Goal: Task Accomplishment & Management: Complete application form

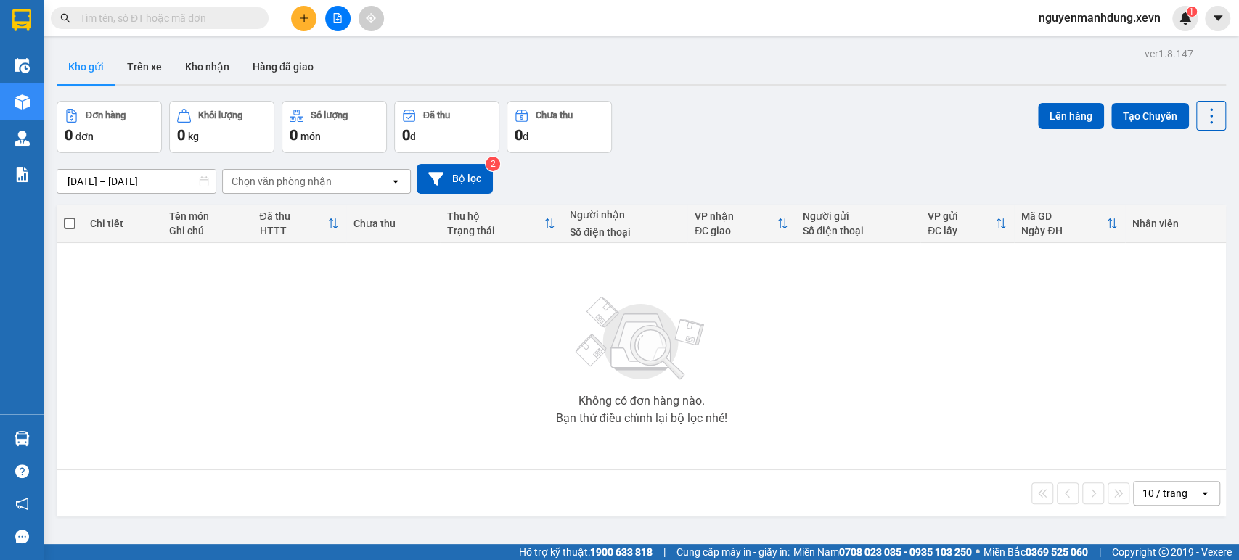
click at [298, 14] on button at bounding box center [303, 18] width 25 height 25
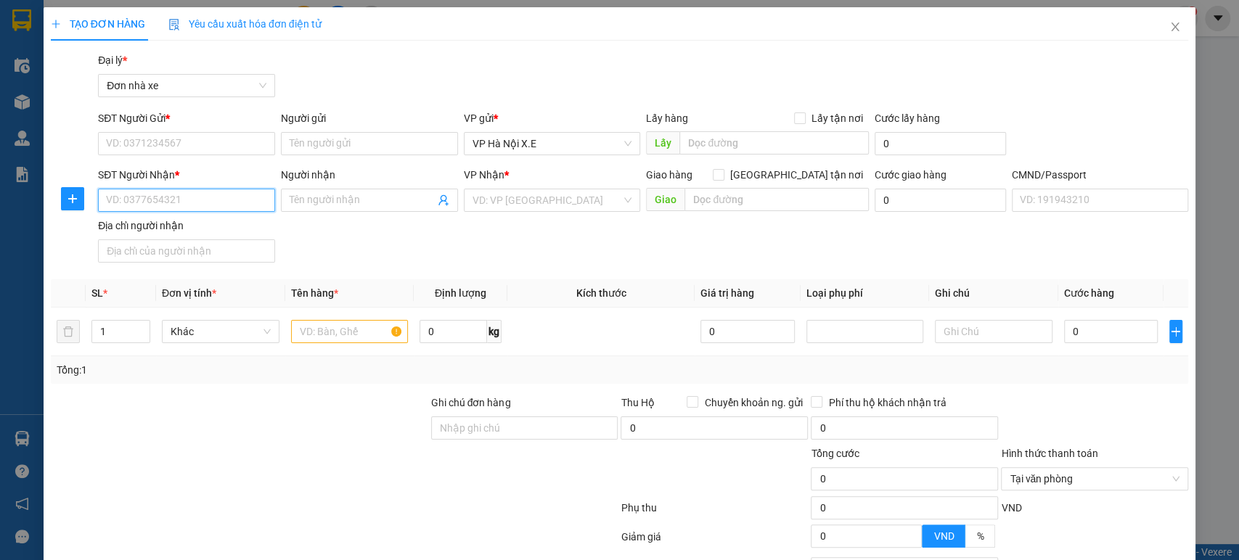
click at [155, 198] on input "SĐT Người Nhận *" at bounding box center [186, 200] width 177 height 23
type input "0966896723"
click at [218, 227] on div "0966896723 - [GEOGRAPHIC_DATA]" at bounding box center [187, 229] width 163 height 16
type input "Hàng Ngoài"
type input "0966896723"
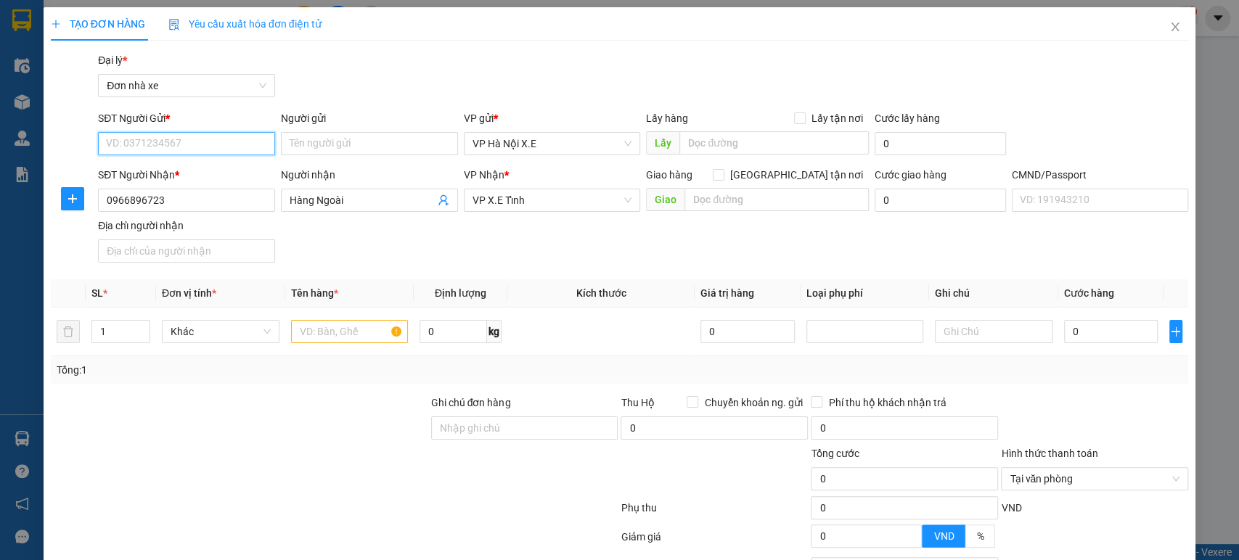
click at [192, 145] on input "SĐT Người Gửi *" at bounding box center [186, 143] width 177 height 23
click at [179, 174] on div "0966896723 - [GEOGRAPHIC_DATA]" at bounding box center [187, 173] width 163 height 16
type input "0966896723"
type input "Hàng Ngoài"
click at [337, 326] on input "text" at bounding box center [350, 331] width 118 height 23
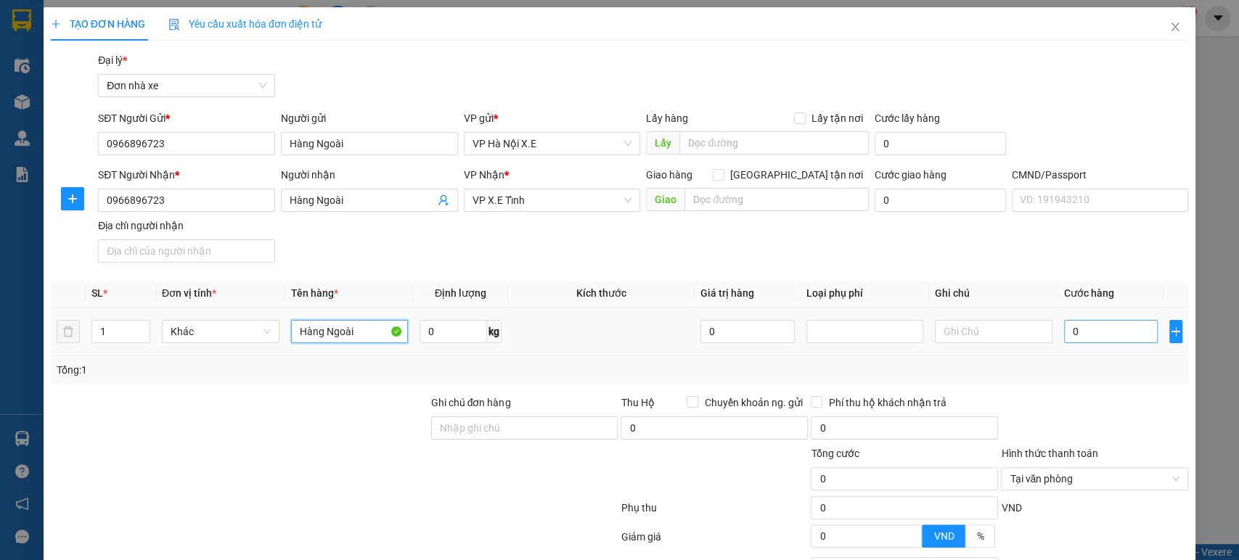
type input "Hàng Ngoài"
click at [1099, 330] on input "0" at bounding box center [1111, 331] width 94 height 23
type input "8"
type input "87"
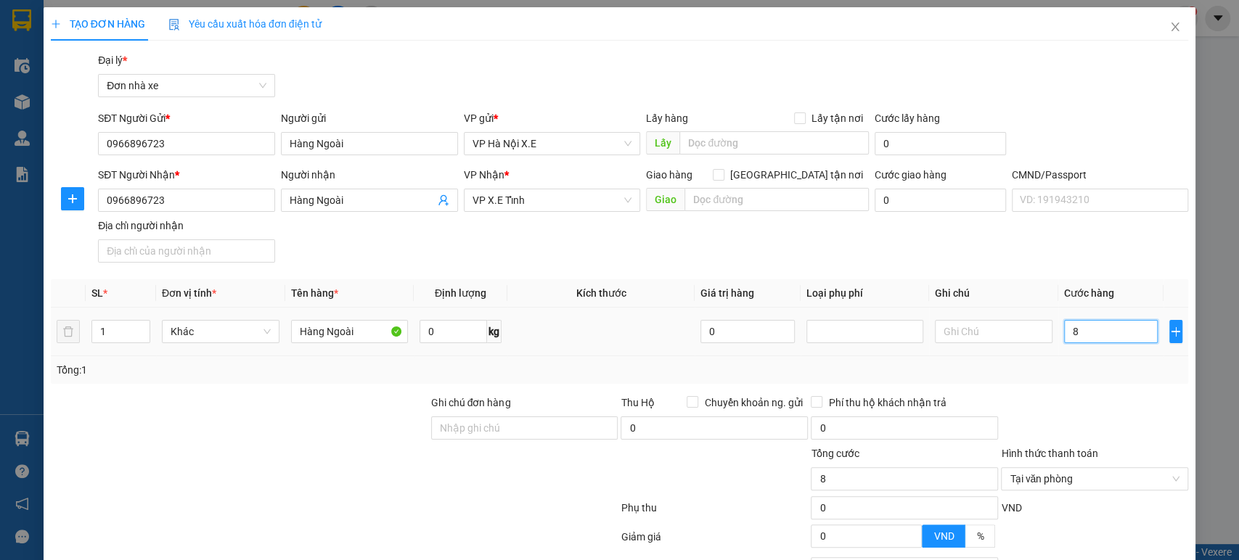
type input "87"
type input "870"
type input "8.700"
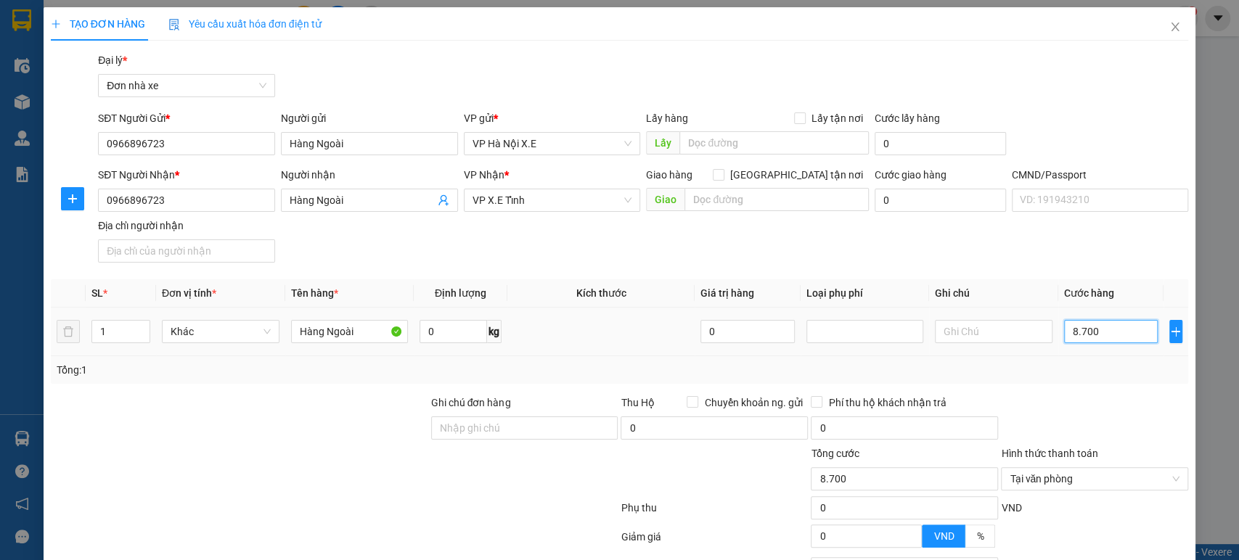
type input "87.000"
type input "870.000"
type input "8.700.000"
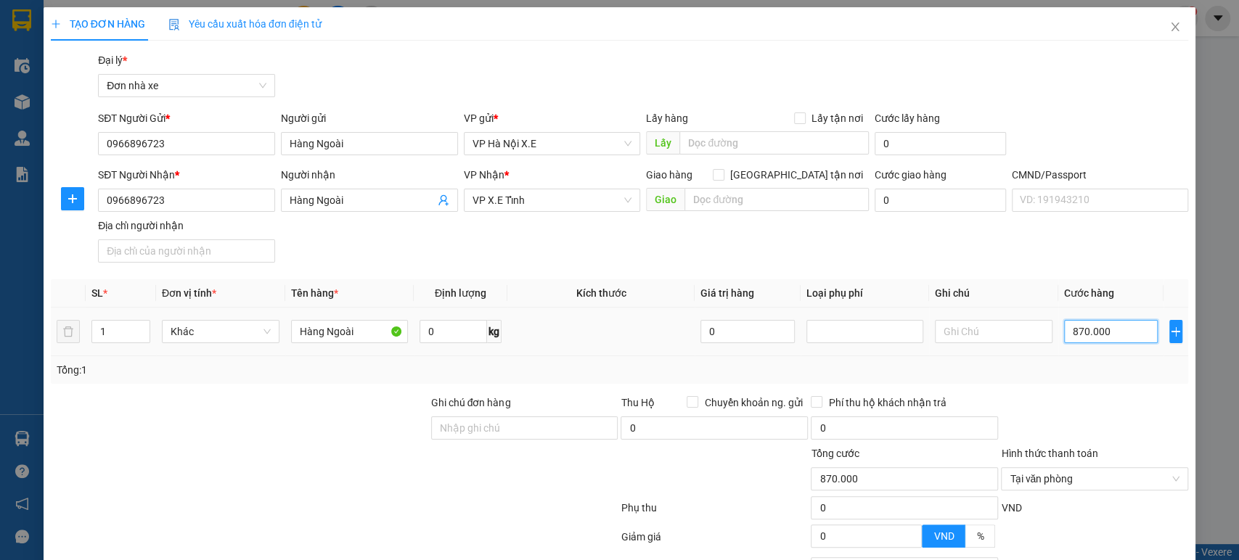
type input "8.700.000"
type input "87.000.000"
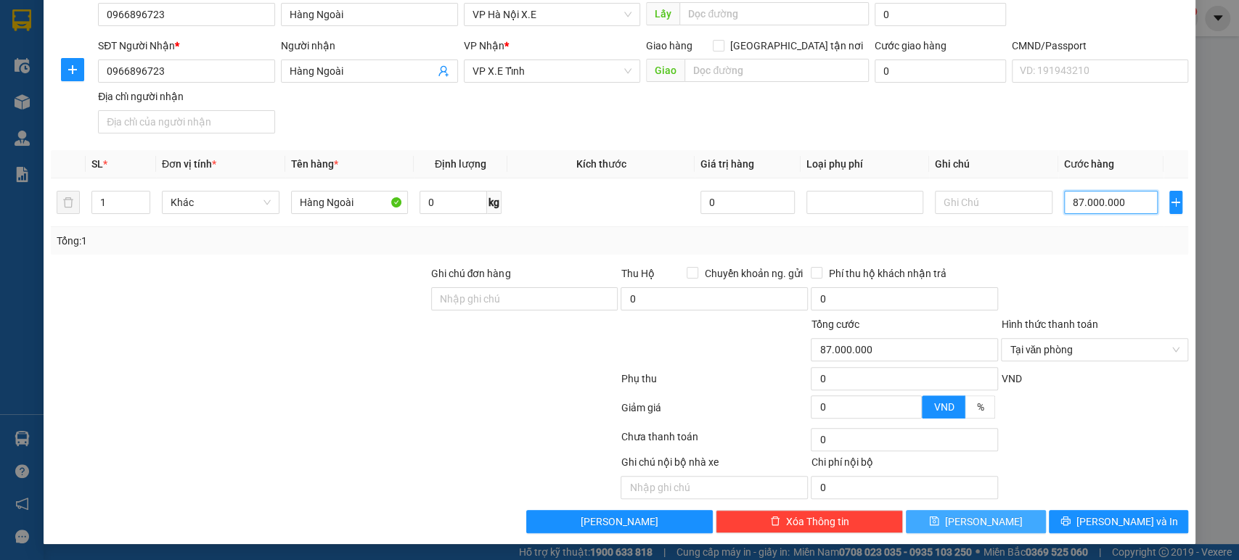
type input "87.000.000"
click at [979, 519] on span "[PERSON_NAME]" at bounding box center [984, 522] width 78 height 16
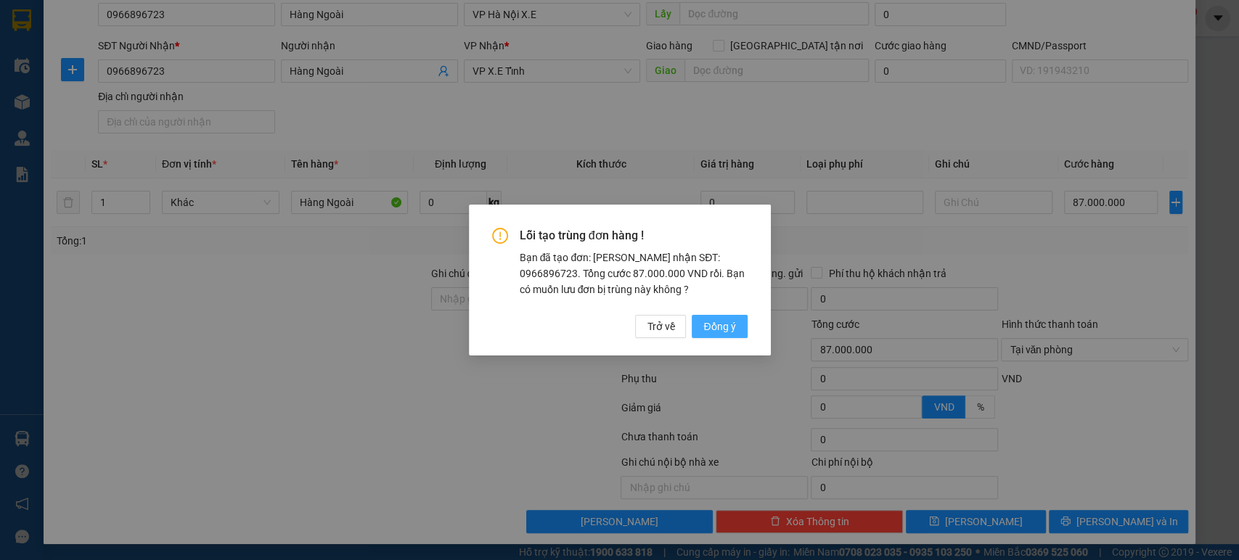
click at [715, 321] on span "Đồng ý" at bounding box center [719, 327] width 32 height 16
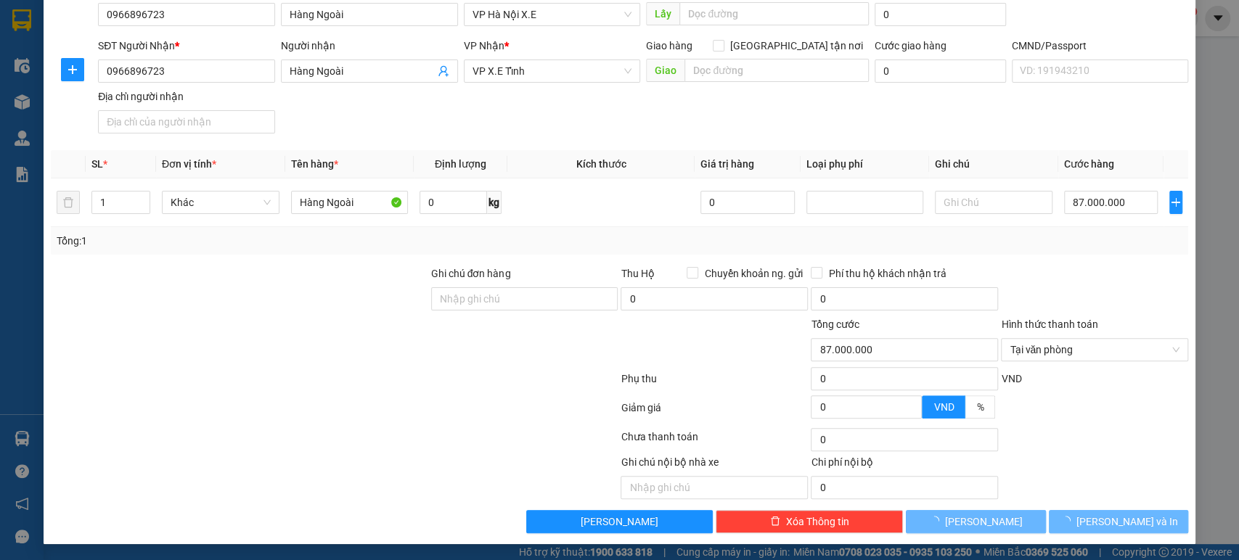
type input "0"
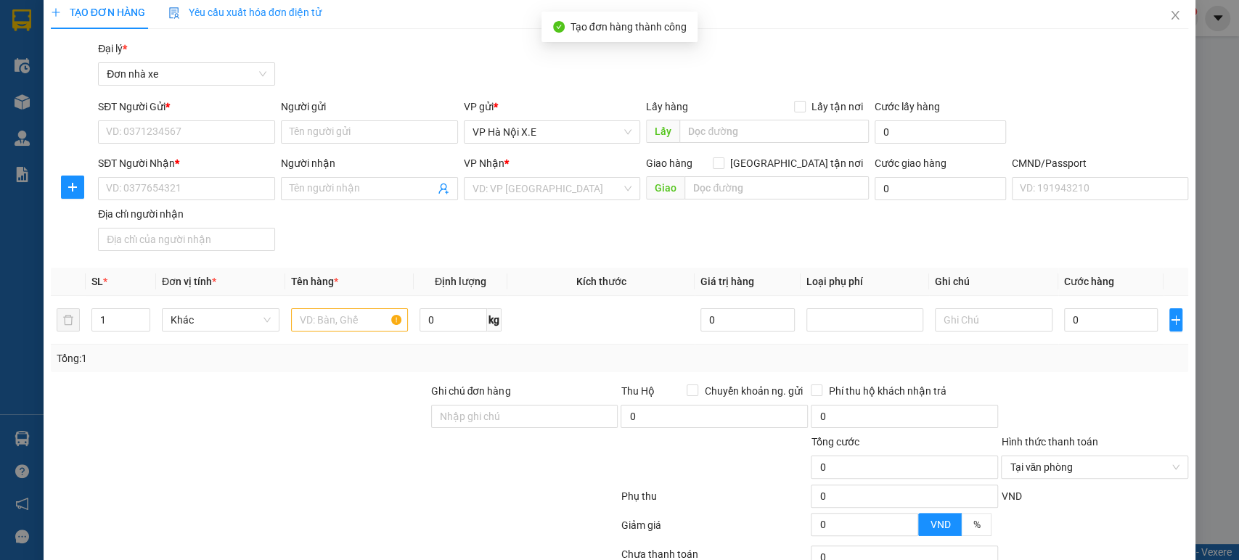
scroll to position [0, 0]
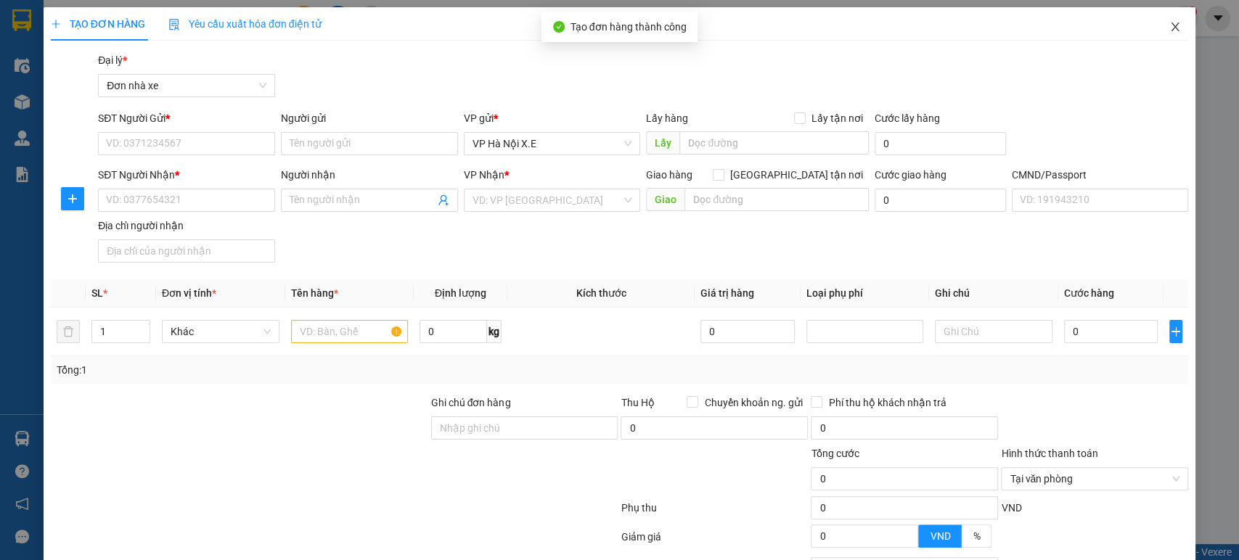
click at [1171, 30] on icon "close" at bounding box center [1175, 26] width 8 height 9
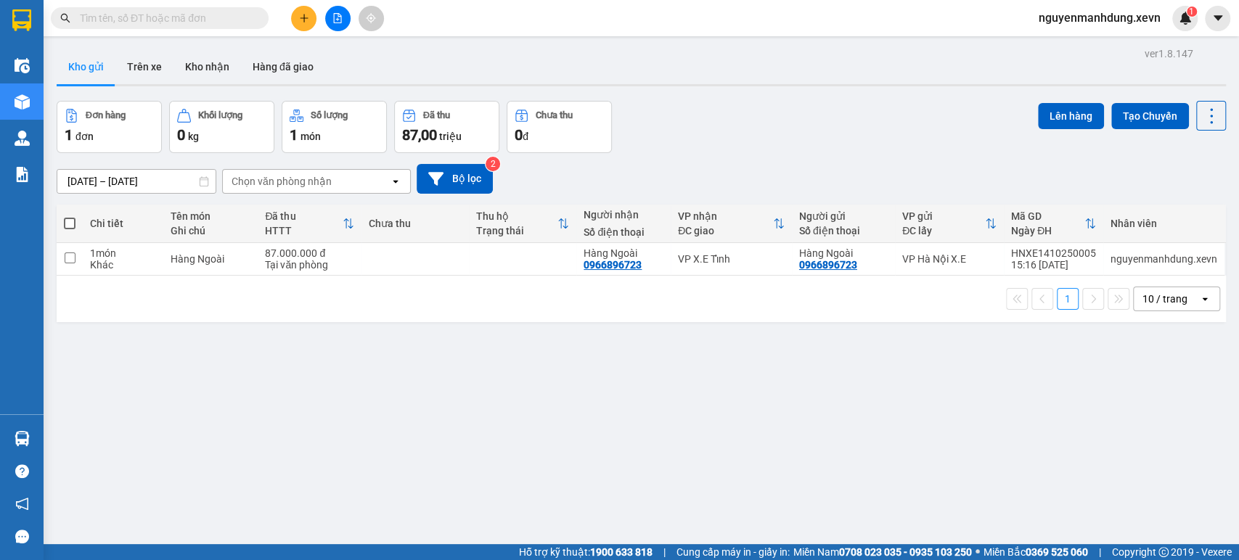
click at [67, 223] on span at bounding box center [70, 224] width 12 height 12
click at [70, 216] on input "checkbox" at bounding box center [70, 216] width 0 height 0
checkbox input "true"
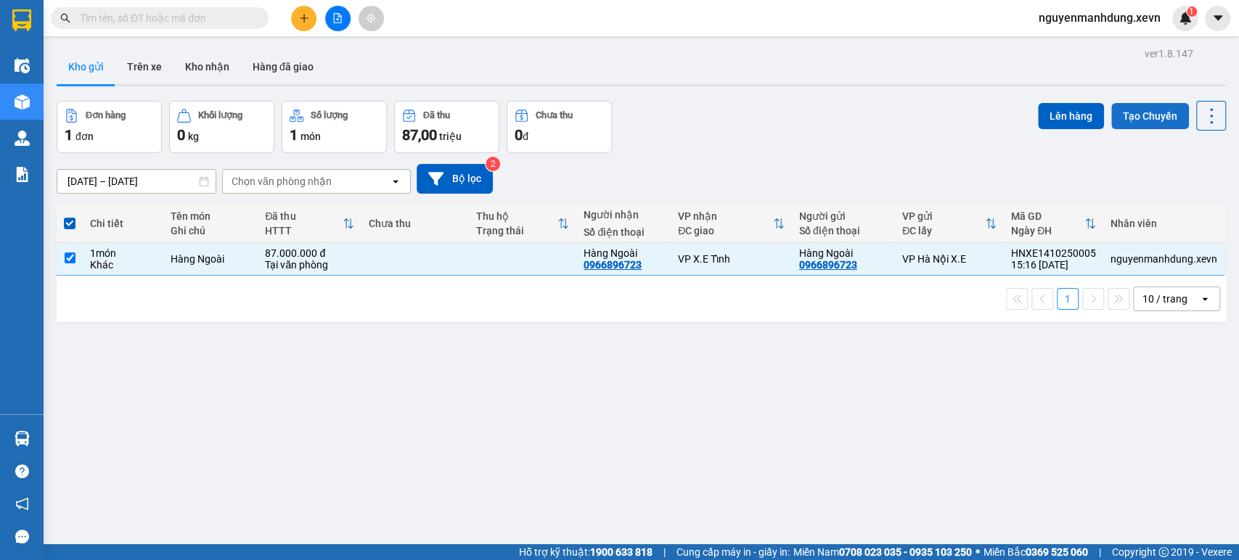
click at [1135, 119] on button "Tạo Chuyến" at bounding box center [1150, 116] width 78 height 26
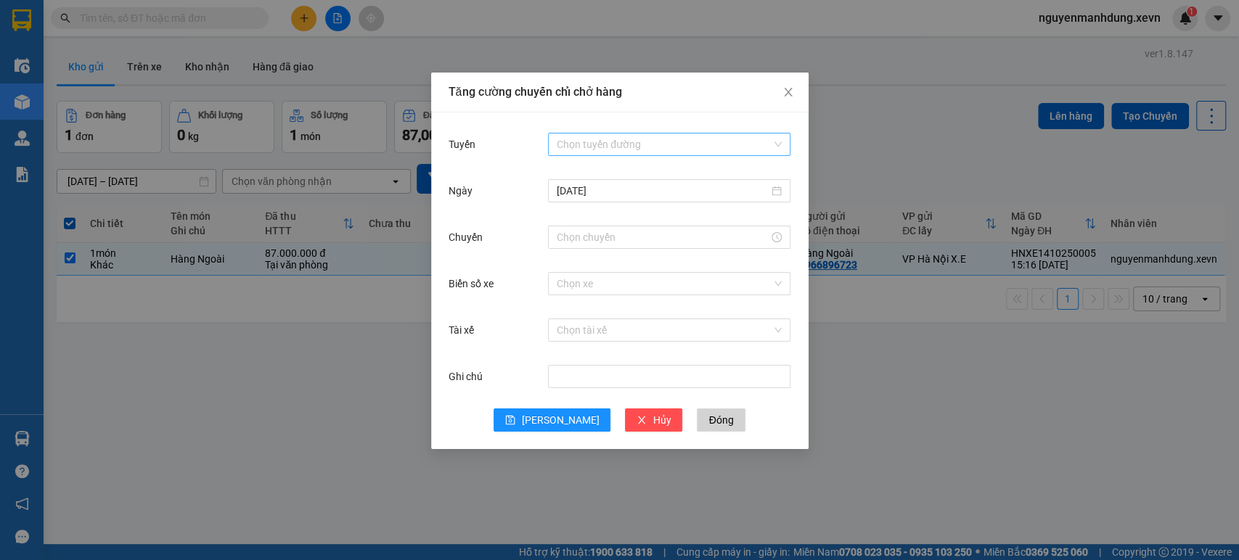
click at [768, 147] on input "Tuyến" at bounding box center [664, 145] width 215 height 22
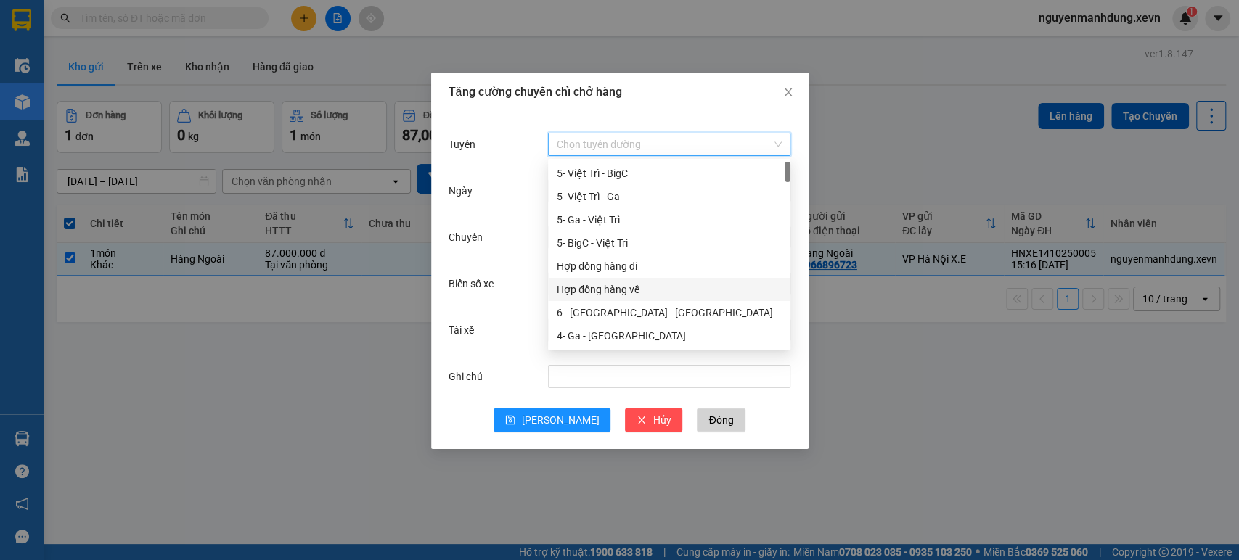
click at [627, 293] on div "Hợp đồng hàng về" at bounding box center [669, 290] width 225 height 16
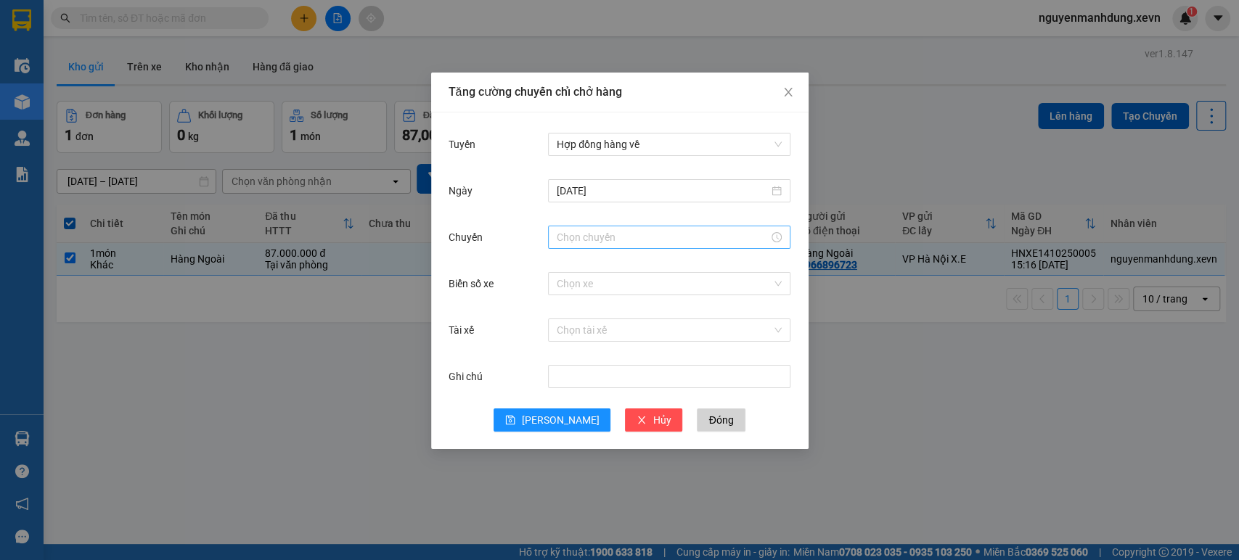
click at [777, 240] on div at bounding box center [669, 237] width 225 height 16
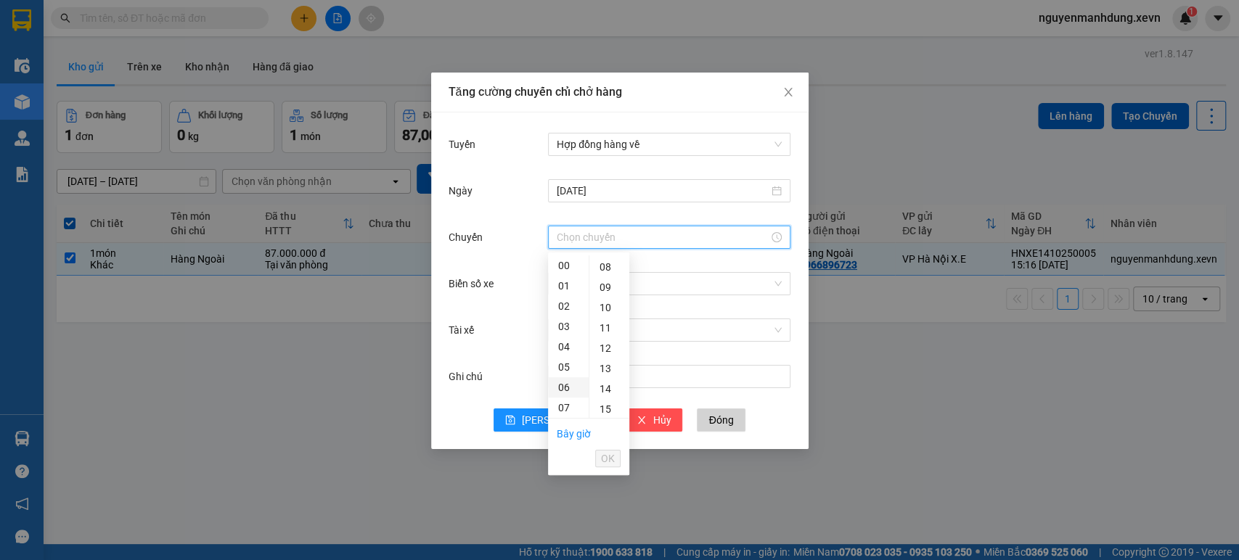
scroll to position [161, 0]
click at [569, 390] on div "14" at bounding box center [568, 389] width 41 height 20
type input "14:00"
click at [604, 460] on span "OK" at bounding box center [608, 459] width 14 height 16
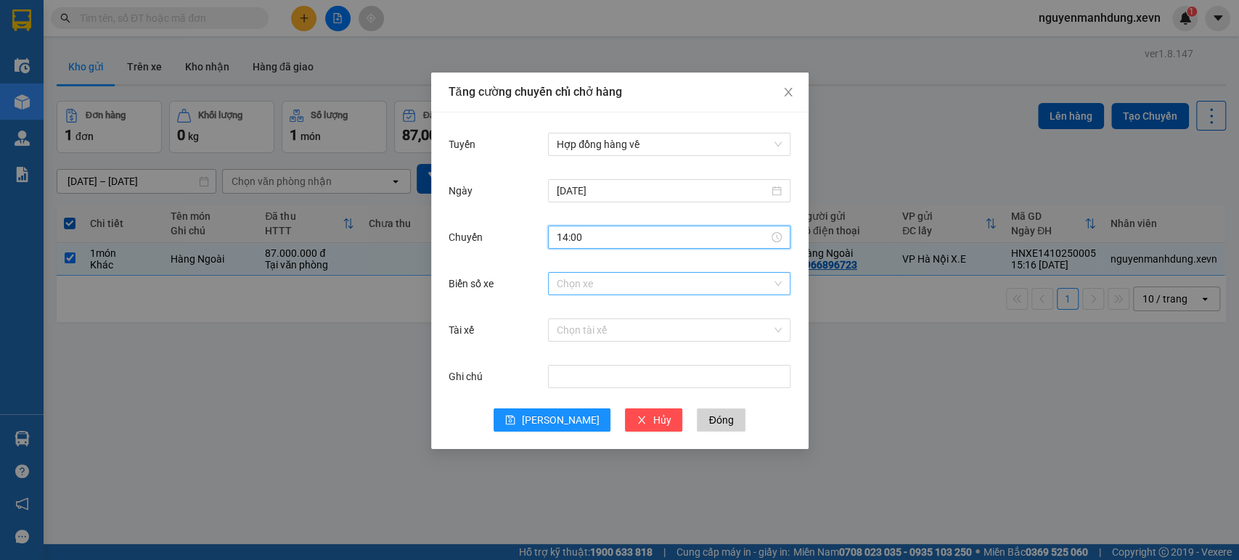
click at [598, 290] on input "Biển số xe" at bounding box center [664, 284] width 215 height 22
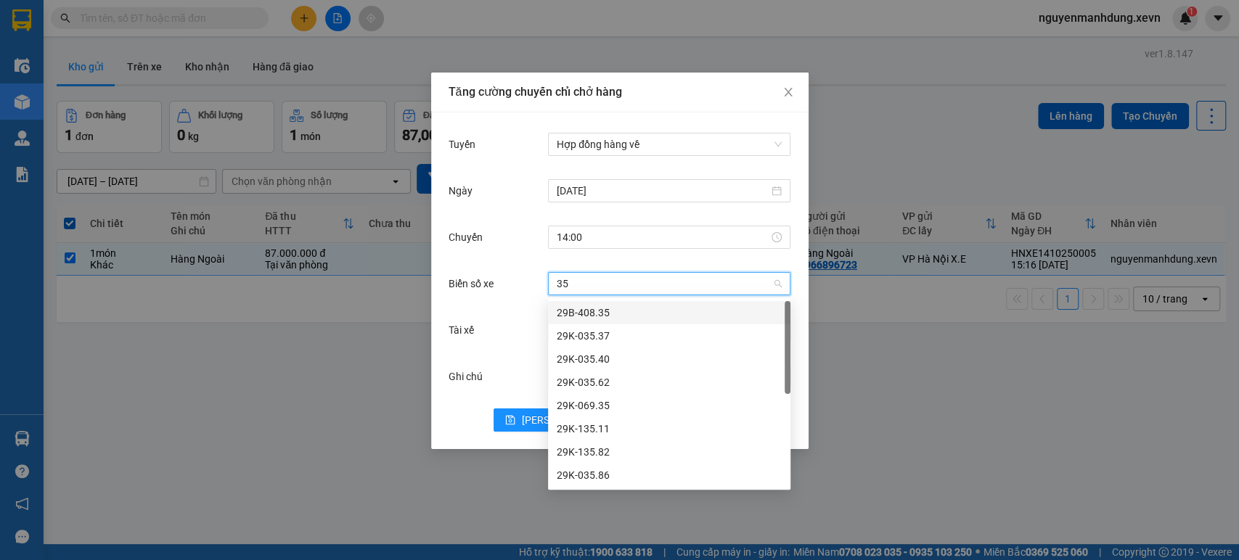
type input "350"
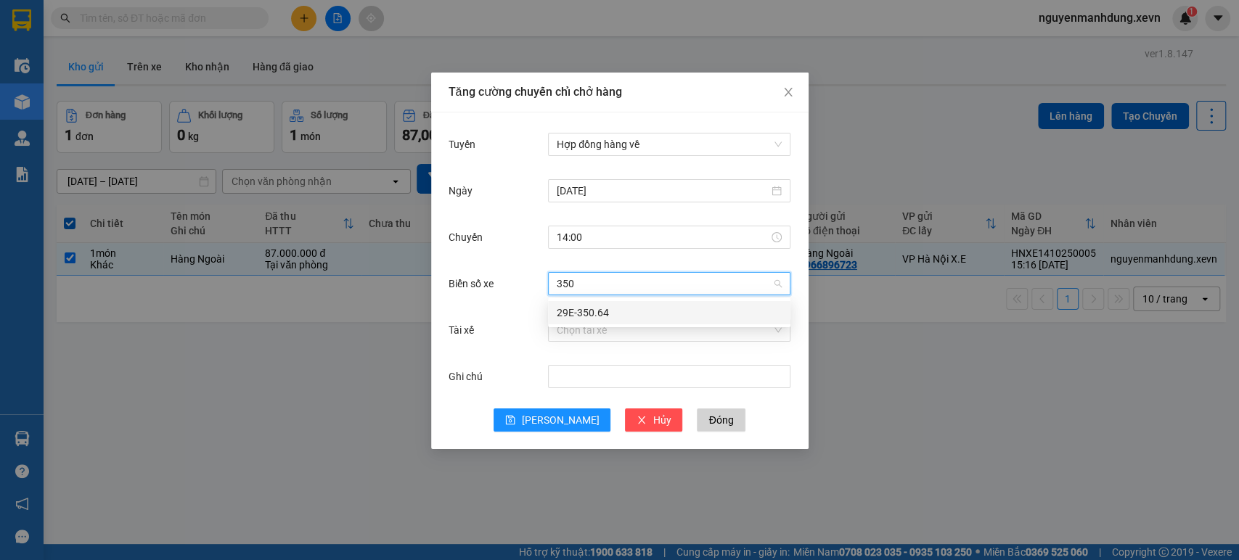
drag, startPoint x: 589, startPoint y: 314, endPoint x: 585, endPoint y: 305, distance: 10.4
click at [588, 312] on div "29E-350.64" at bounding box center [669, 313] width 225 height 16
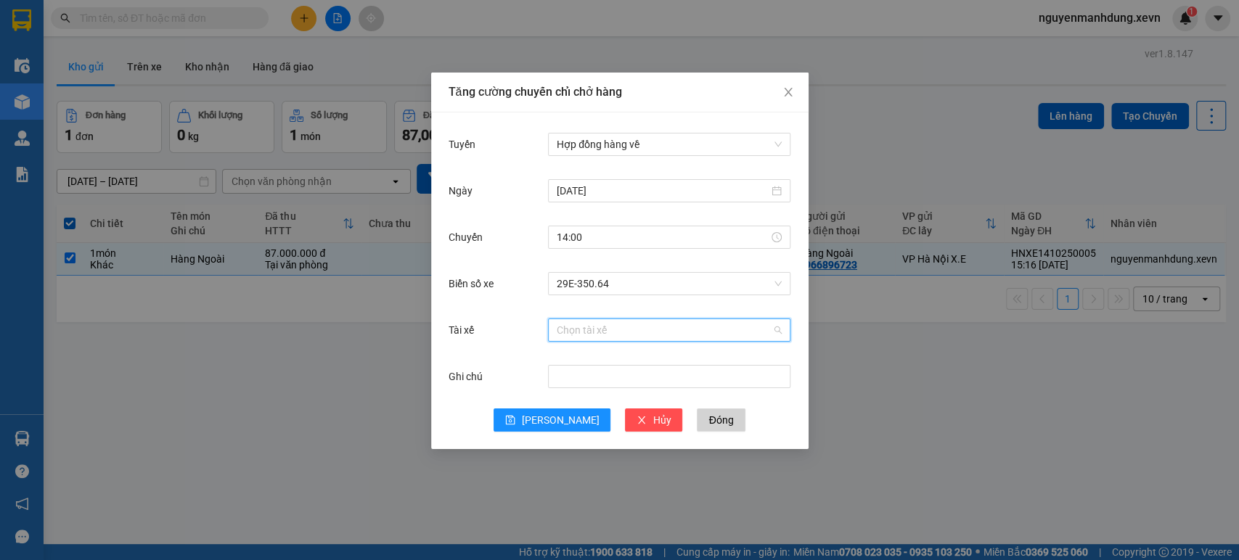
click at [604, 331] on input "Tài xế" at bounding box center [664, 330] width 215 height 22
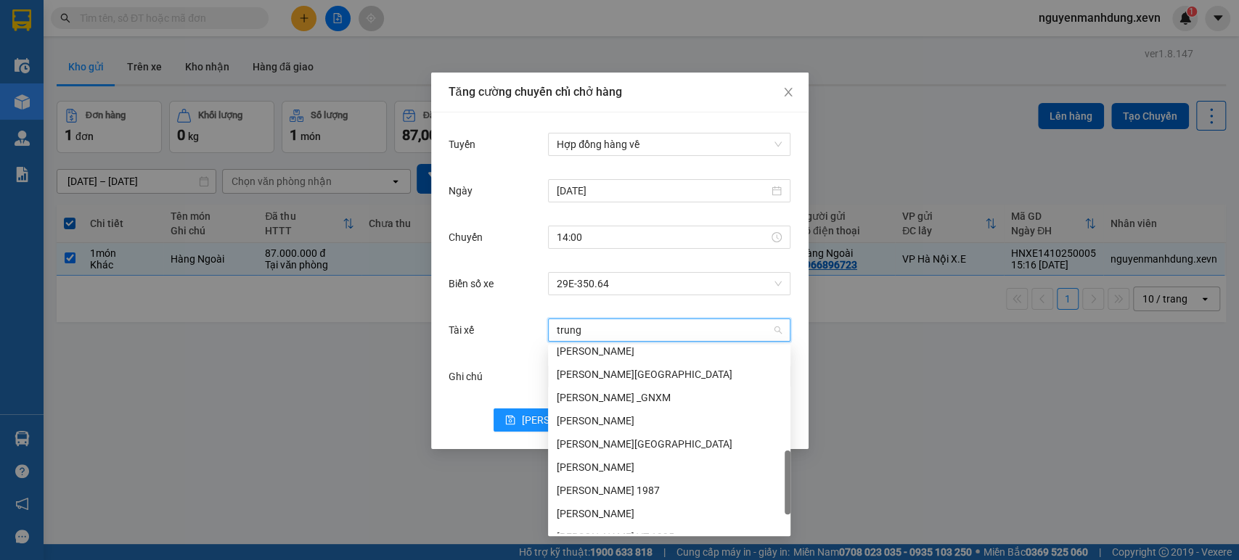
scroll to position [488, 0]
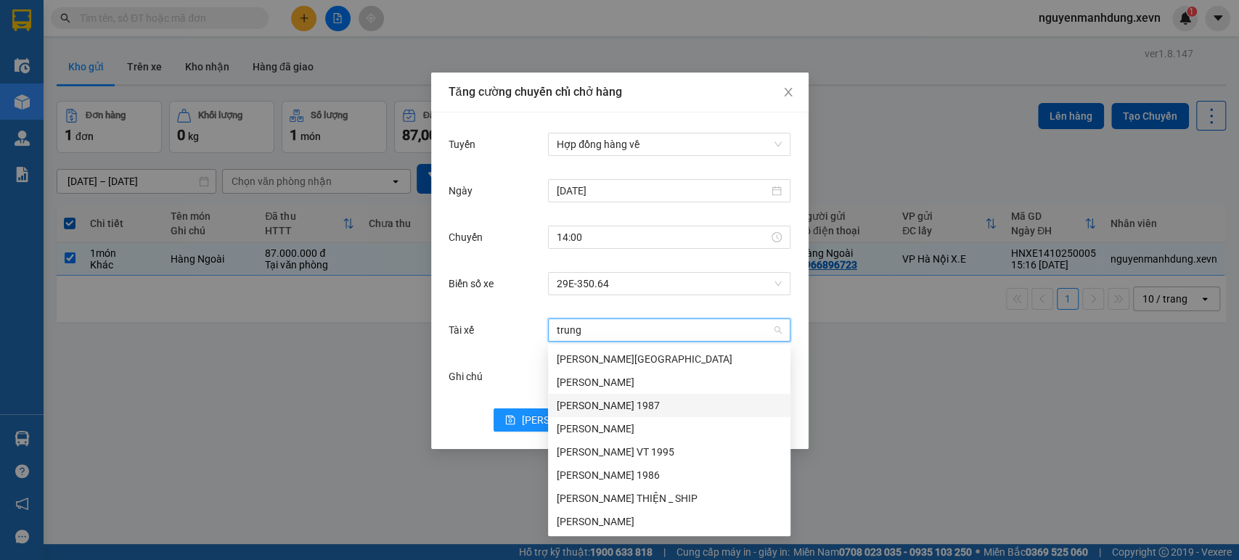
type input "trung"
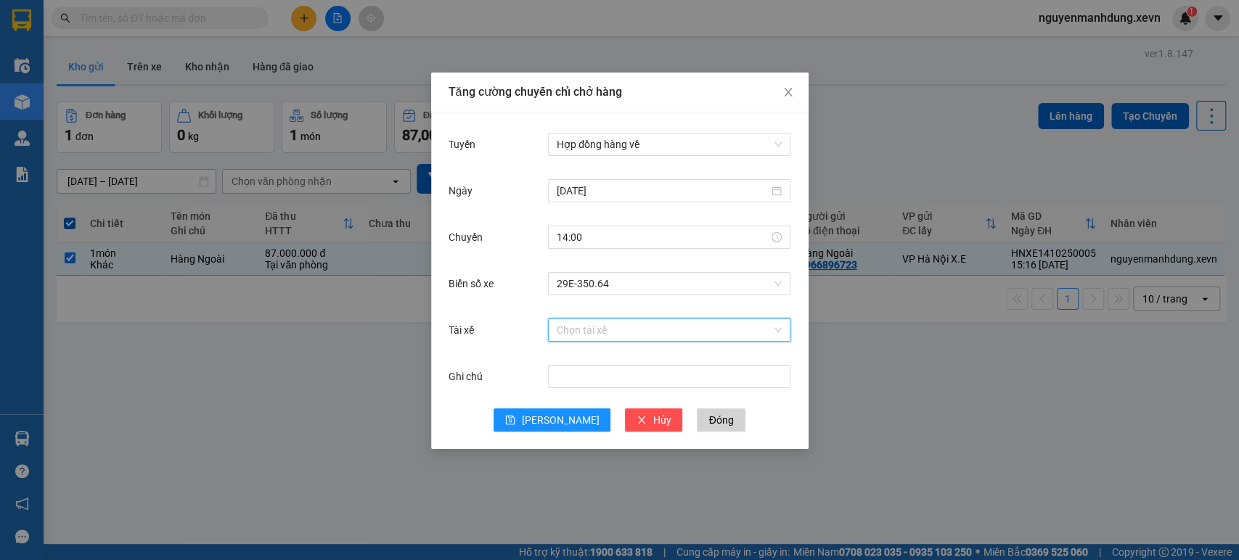
click at [595, 329] on input "Tài xế" at bounding box center [664, 330] width 215 height 22
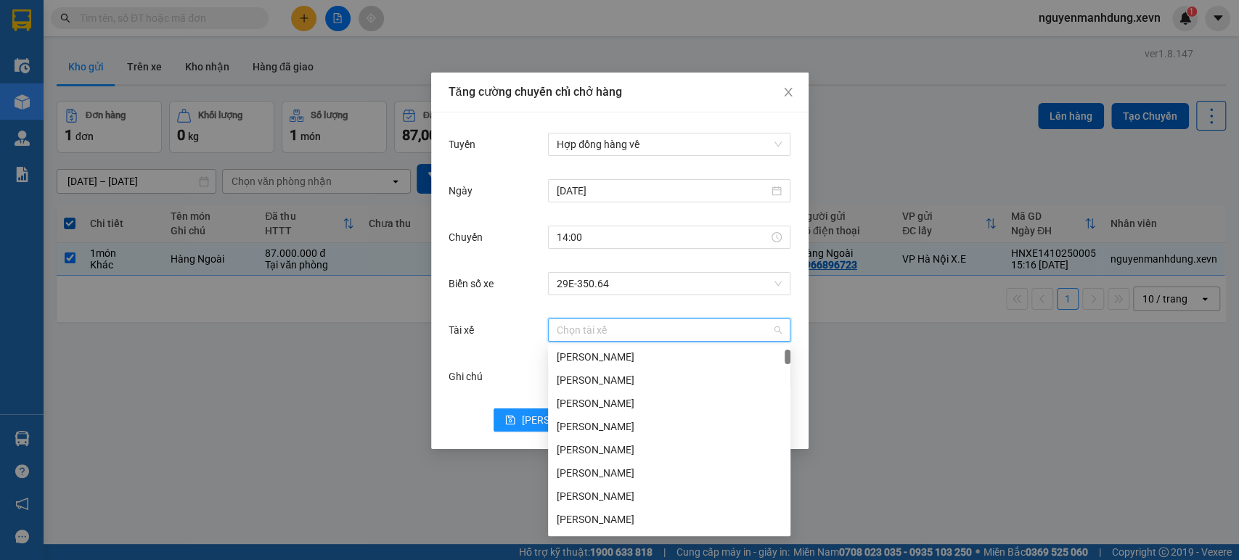
scroll to position [0, 0]
click at [740, 324] on input "Tài xế" at bounding box center [664, 330] width 215 height 22
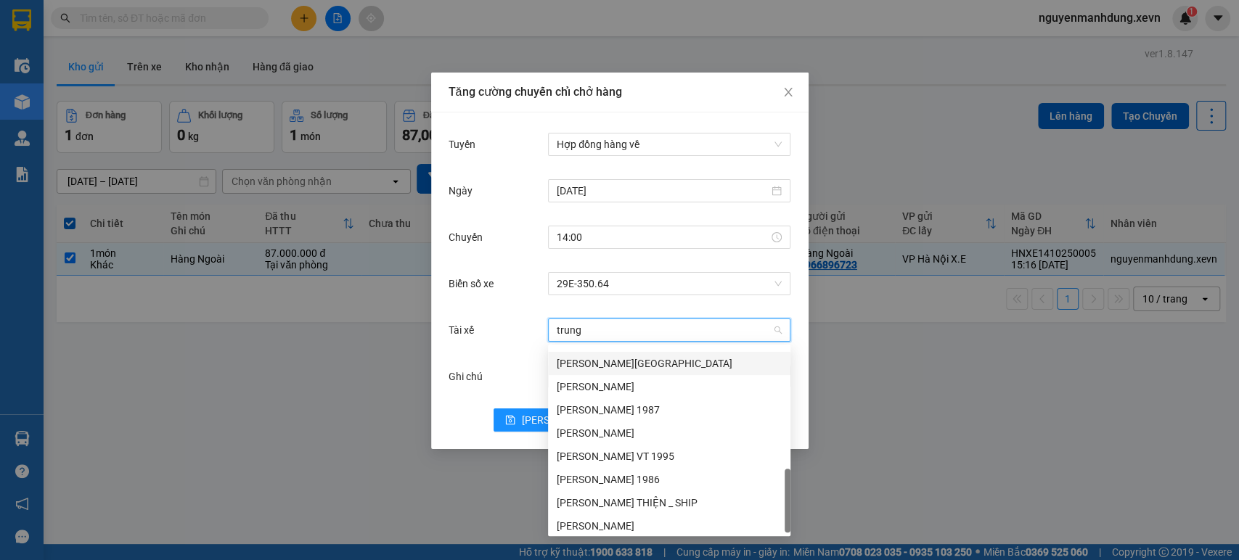
scroll to position [488, 0]
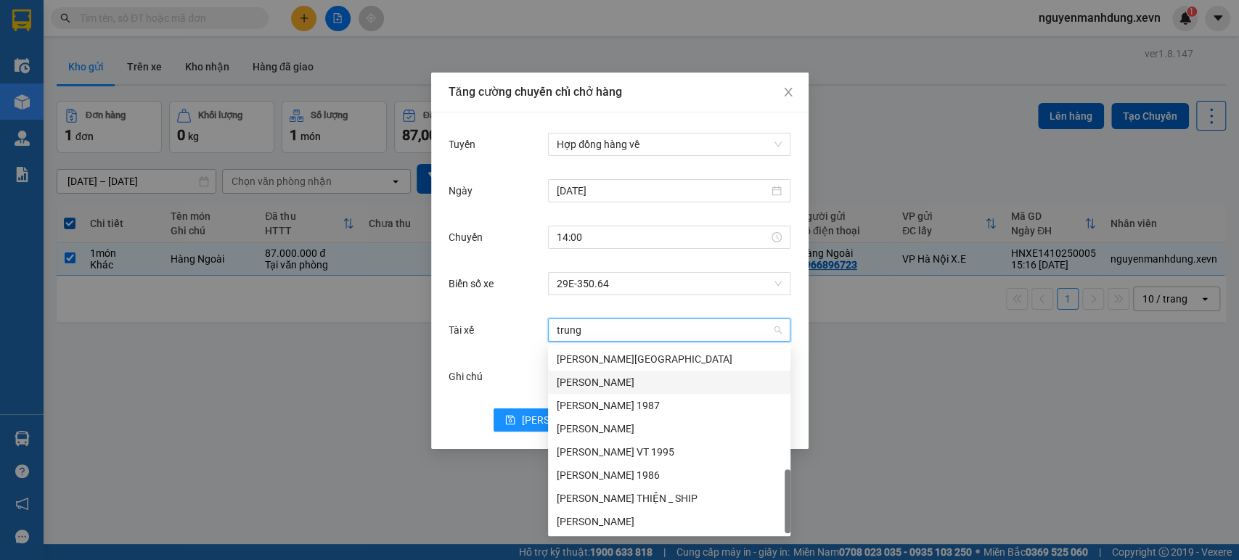
type input "trung"
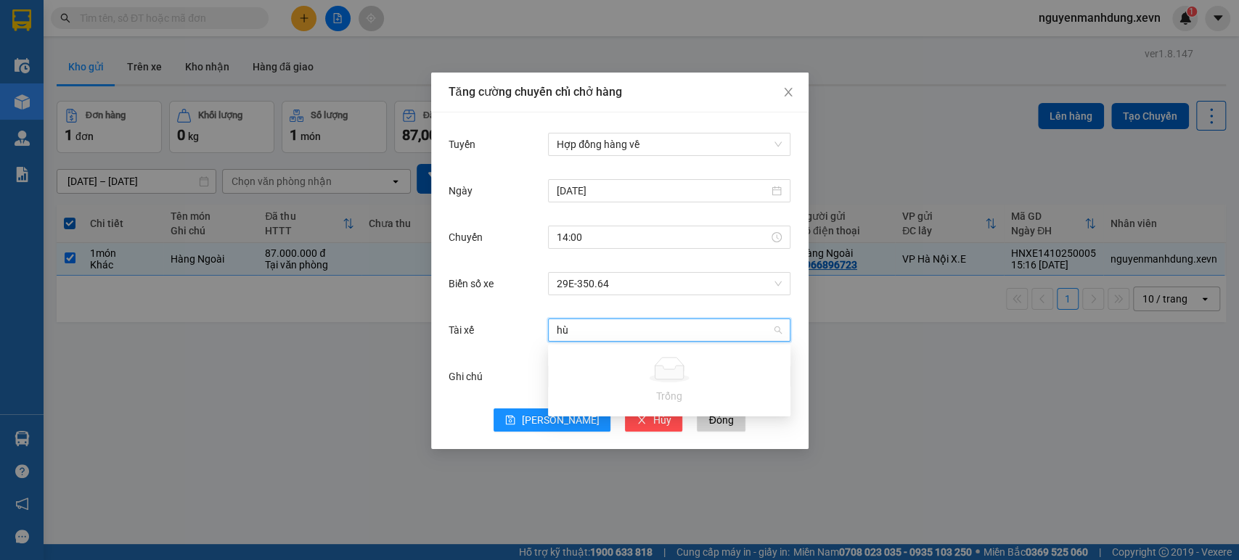
type input "h"
type input "H"
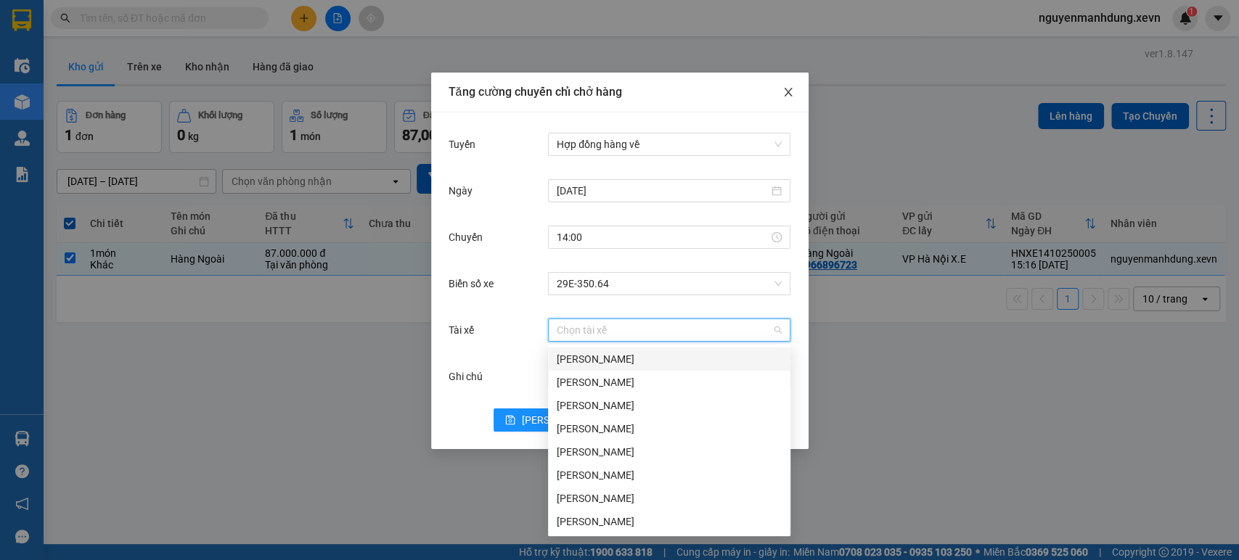
click at [784, 92] on icon "close" at bounding box center [788, 92] width 12 height 12
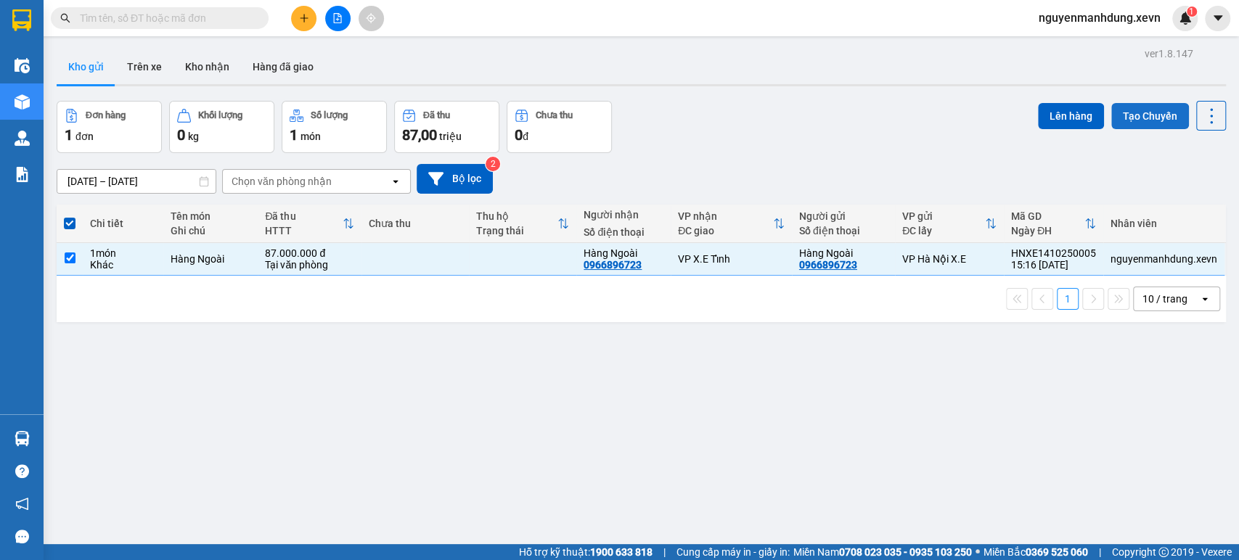
click at [1130, 112] on button "Tạo Chuyến" at bounding box center [1150, 116] width 78 height 26
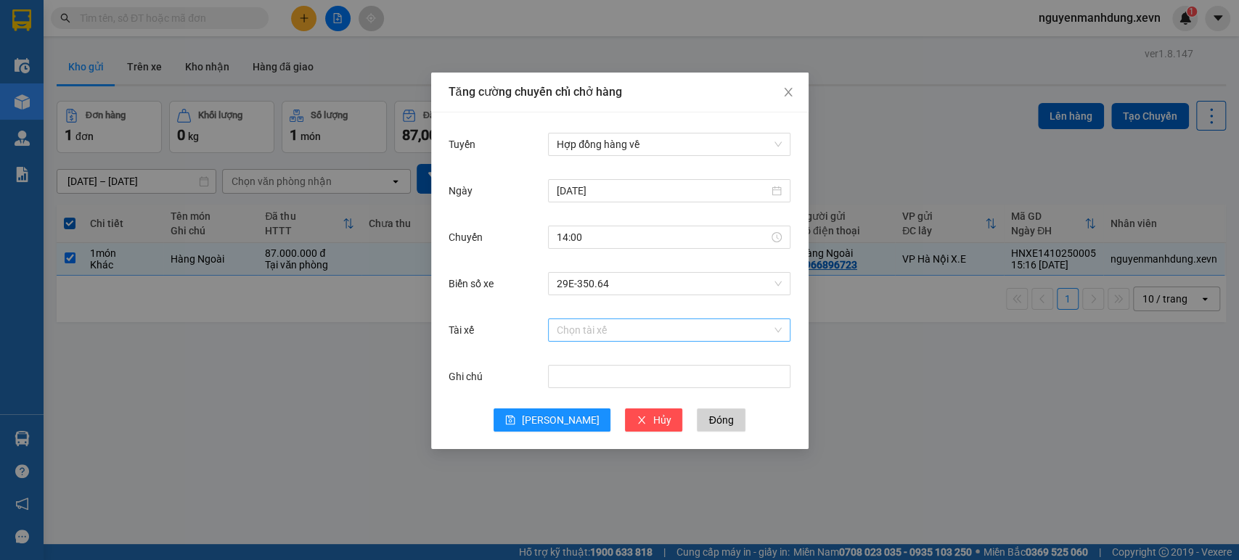
click at [621, 329] on input "Tài xế" at bounding box center [664, 330] width 215 height 22
type input "huynh"
click at [788, 91] on icon "close" at bounding box center [788, 92] width 12 height 12
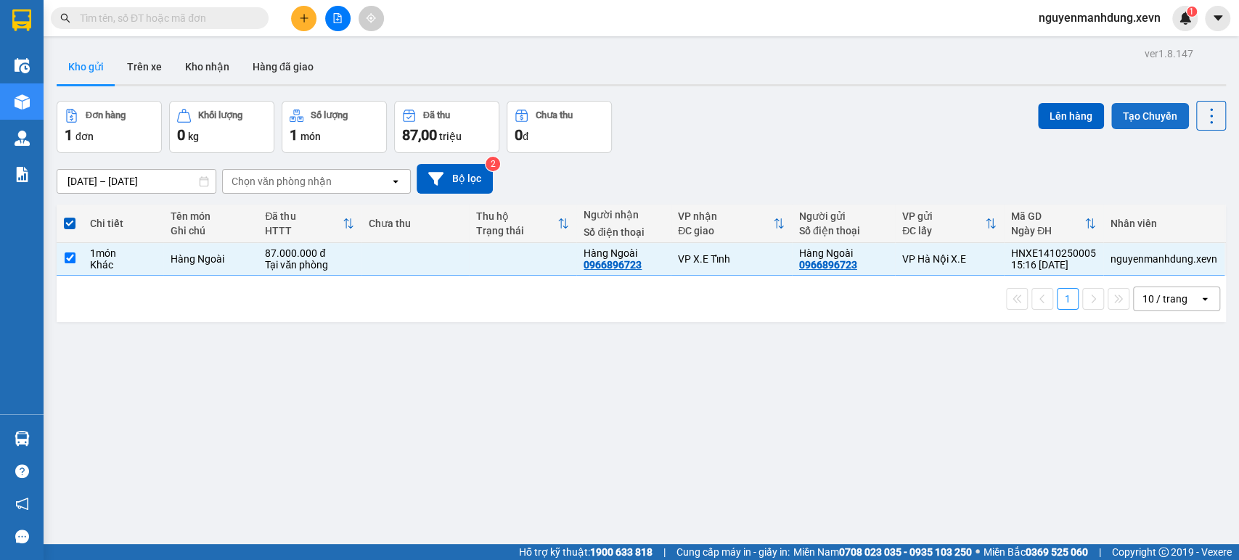
click at [1132, 117] on button "Tạo Chuyến" at bounding box center [1150, 116] width 78 height 26
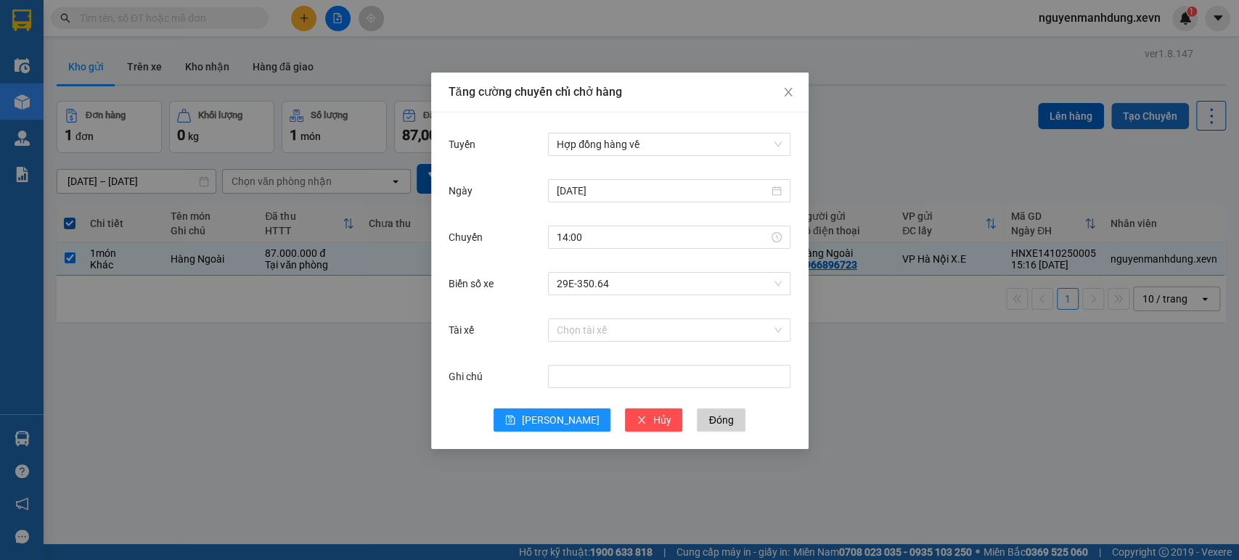
click at [1132, 117] on div "Tăng cường chuyến chỉ chở hàng Tuyến Hợp đồng hàng về [DATE] [GEOGRAPHIC_DATA] …" at bounding box center [619, 280] width 1239 height 560
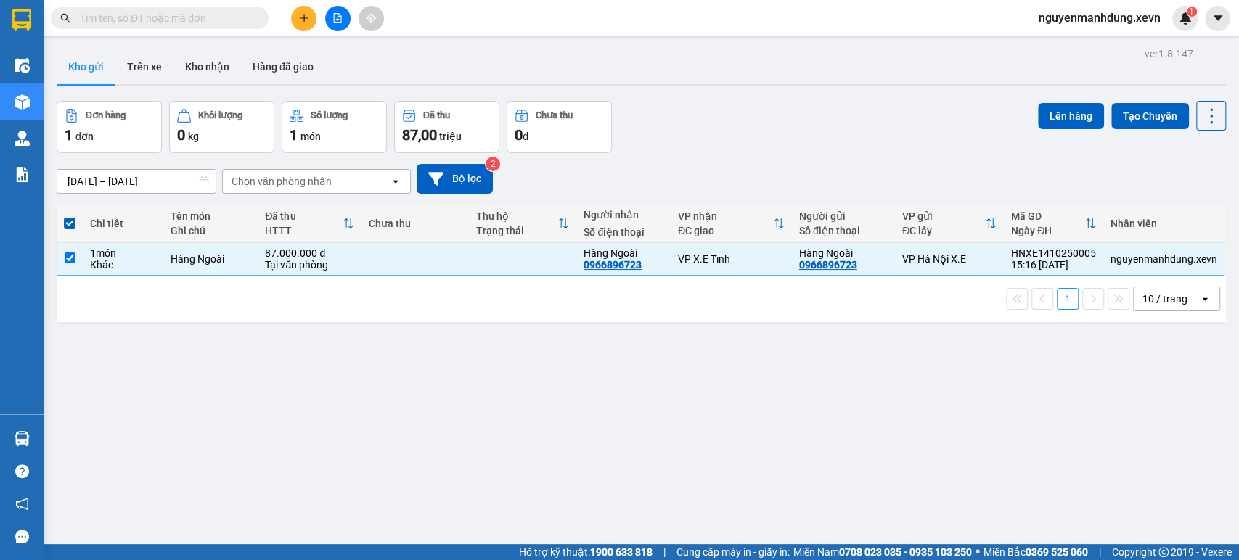
click at [75, 221] on span at bounding box center [70, 224] width 12 height 12
click at [70, 216] on input "checkbox" at bounding box center [70, 216] width 0 height 0
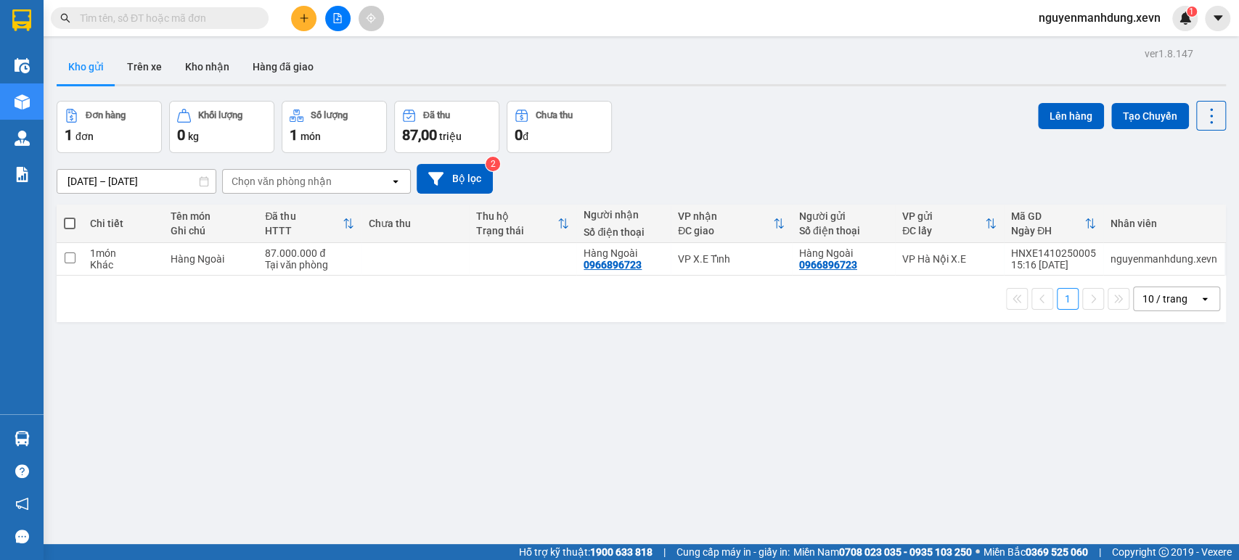
click at [75, 221] on span at bounding box center [70, 224] width 12 height 12
click at [70, 216] on input "checkbox" at bounding box center [70, 216] width 0 height 0
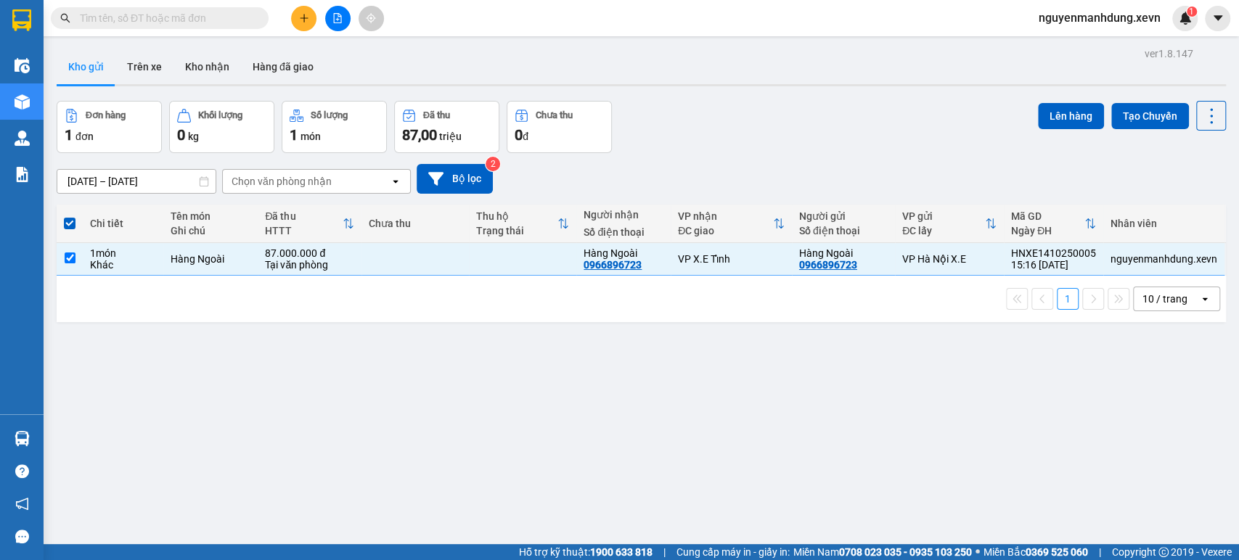
click at [75, 221] on span at bounding box center [70, 224] width 12 height 12
click at [70, 216] on input "checkbox" at bounding box center [70, 216] width 0 height 0
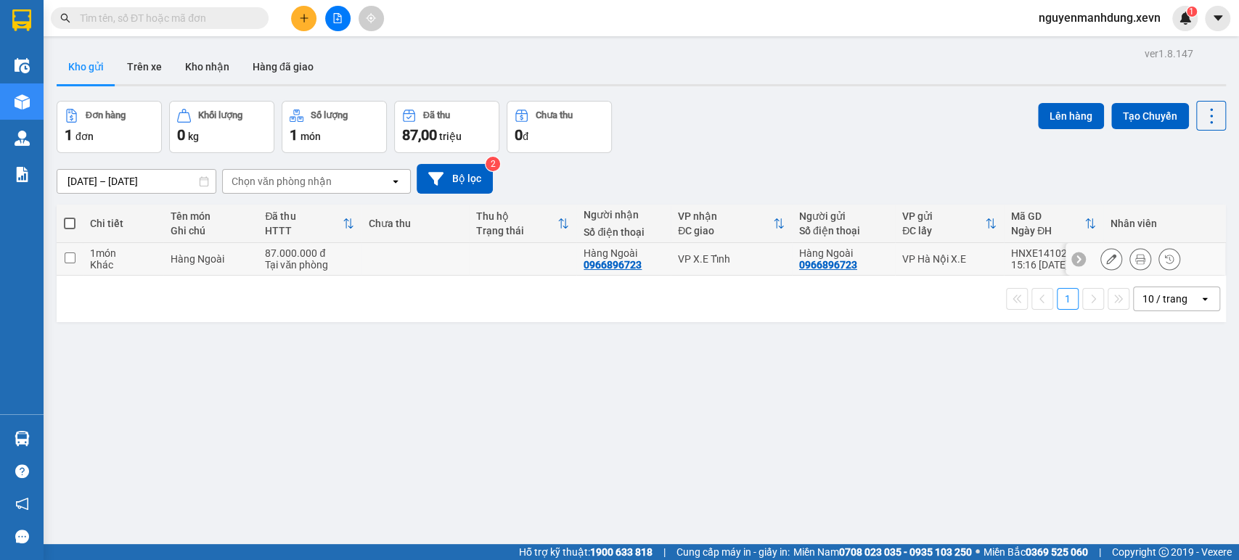
click at [70, 261] on input "checkbox" at bounding box center [70, 258] width 11 height 11
checkbox input "true"
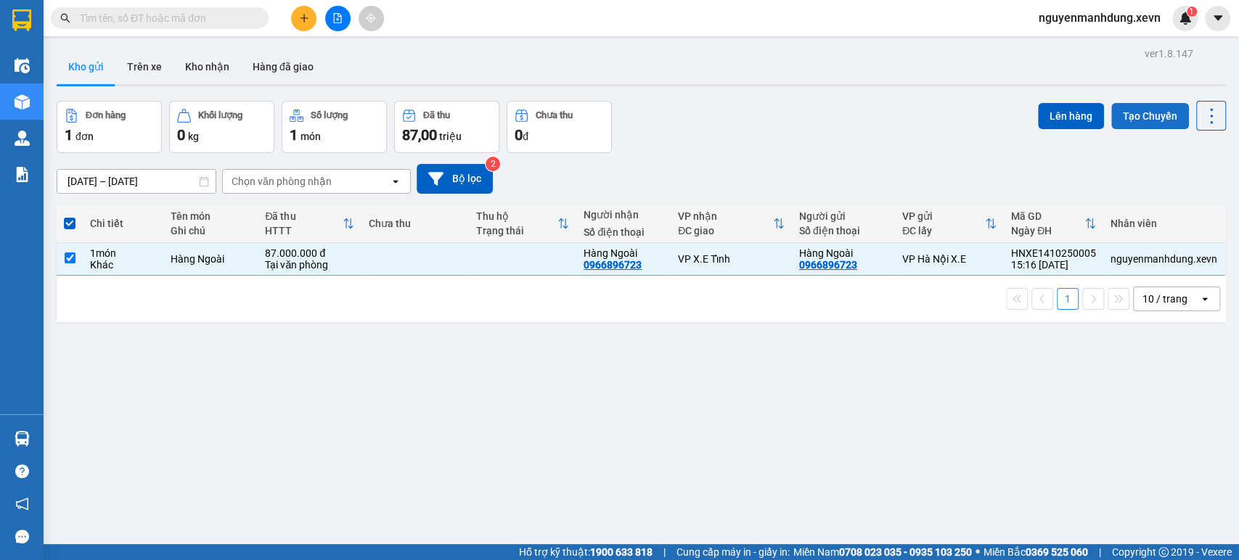
click at [1136, 120] on button "Tạo Chuyến" at bounding box center [1150, 116] width 78 height 26
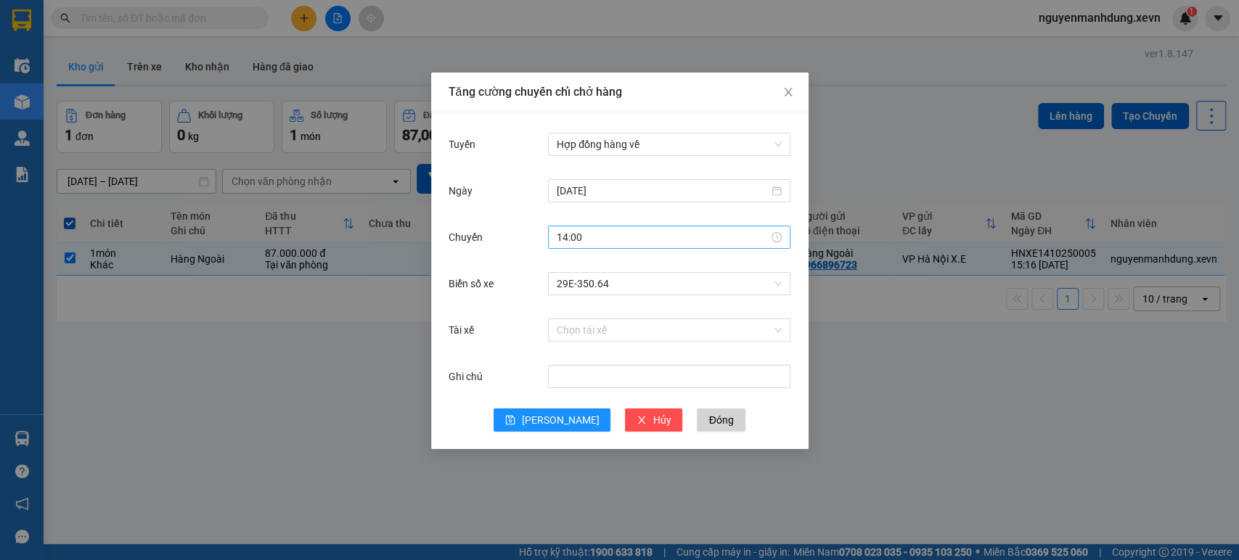
click at [778, 237] on div "14:00" at bounding box center [669, 237] width 225 height 16
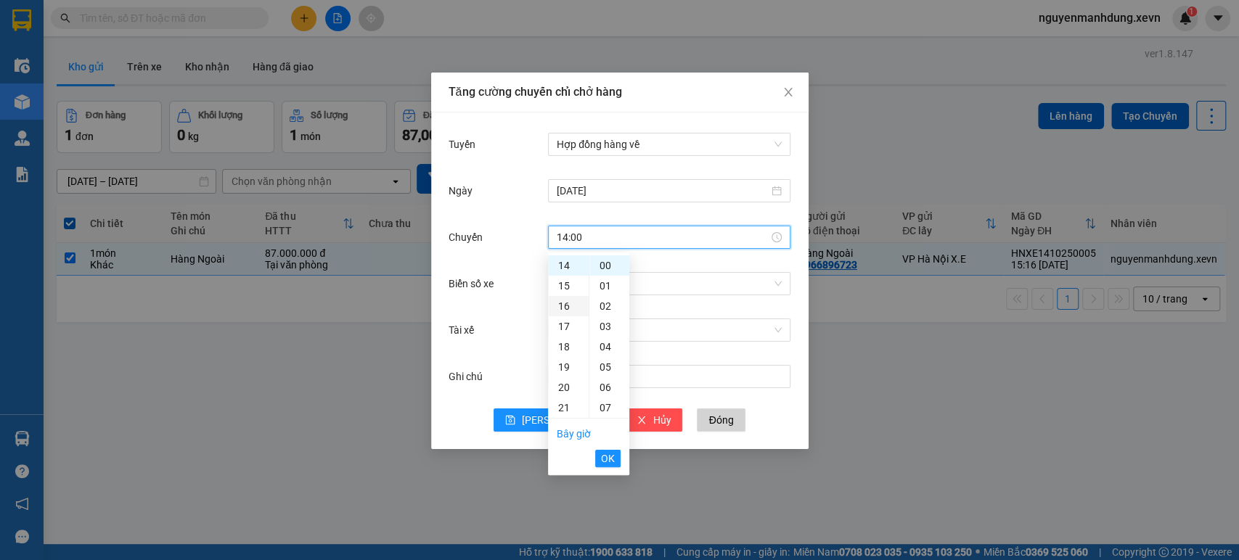
click at [569, 305] on div "16" at bounding box center [568, 306] width 41 height 20
type input "16:00"
click at [609, 457] on span "OK" at bounding box center [608, 459] width 14 height 16
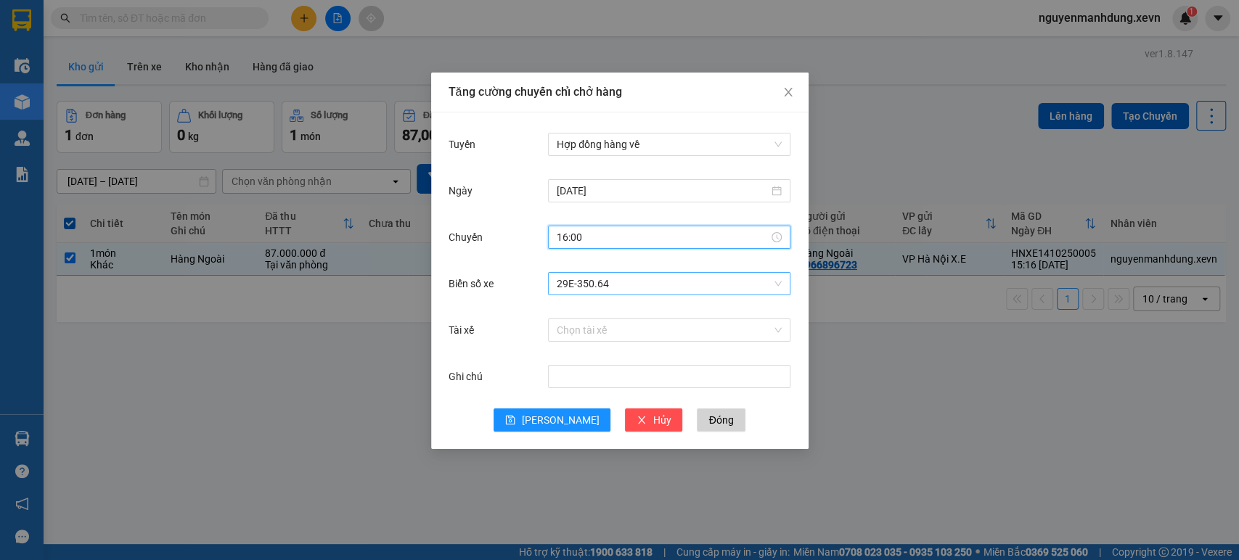
click at [612, 283] on span "29E-350.64" at bounding box center [669, 284] width 225 height 22
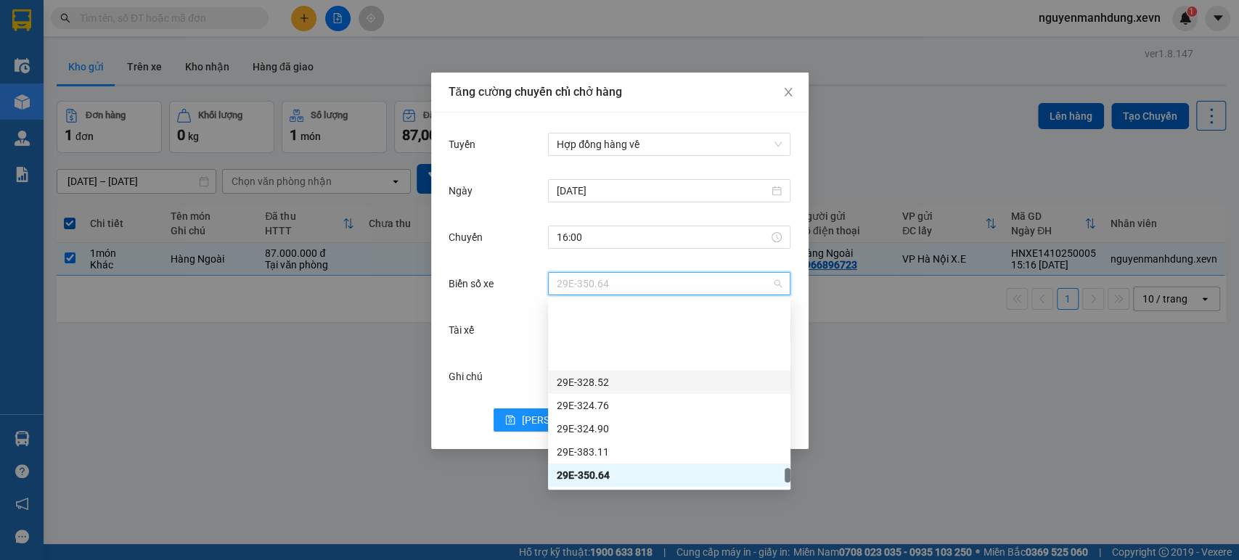
scroll to position [6750, 0]
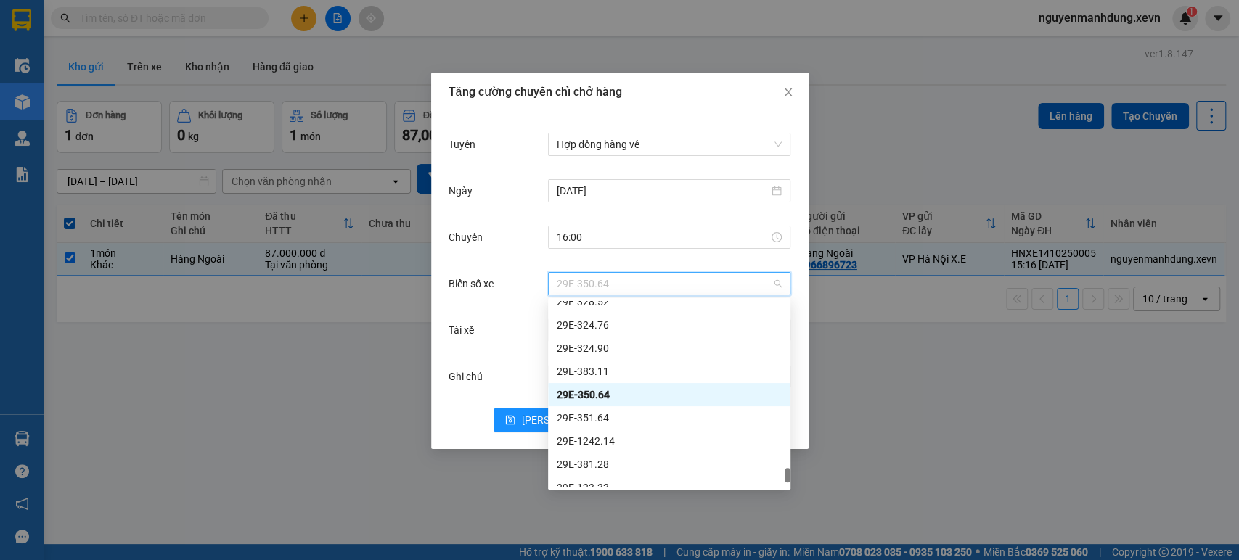
click at [598, 395] on div "29E-350.64" at bounding box center [669, 395] width 225 height 16
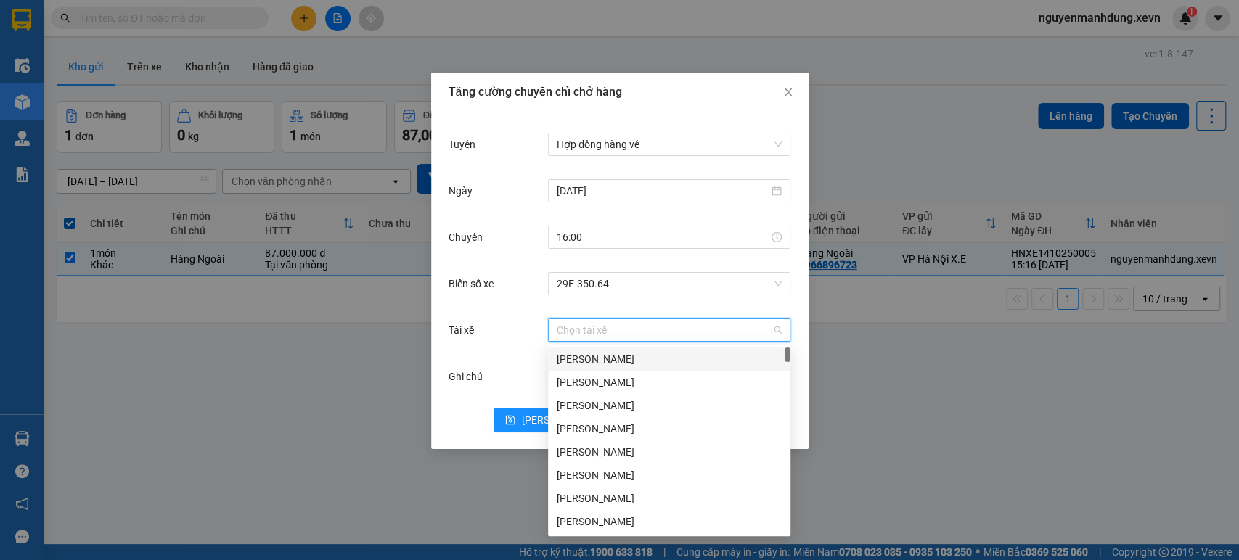
click at [597, 328] on input "Tài xế" at bounding box center [664, 330] width 215 height 22
type input "t"
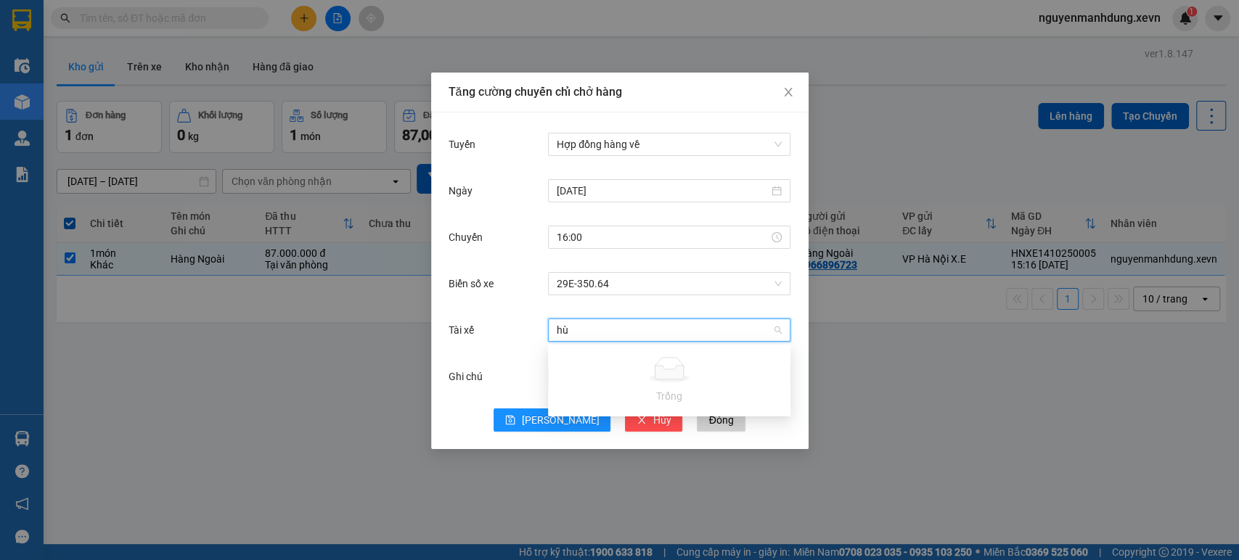
type input "h"
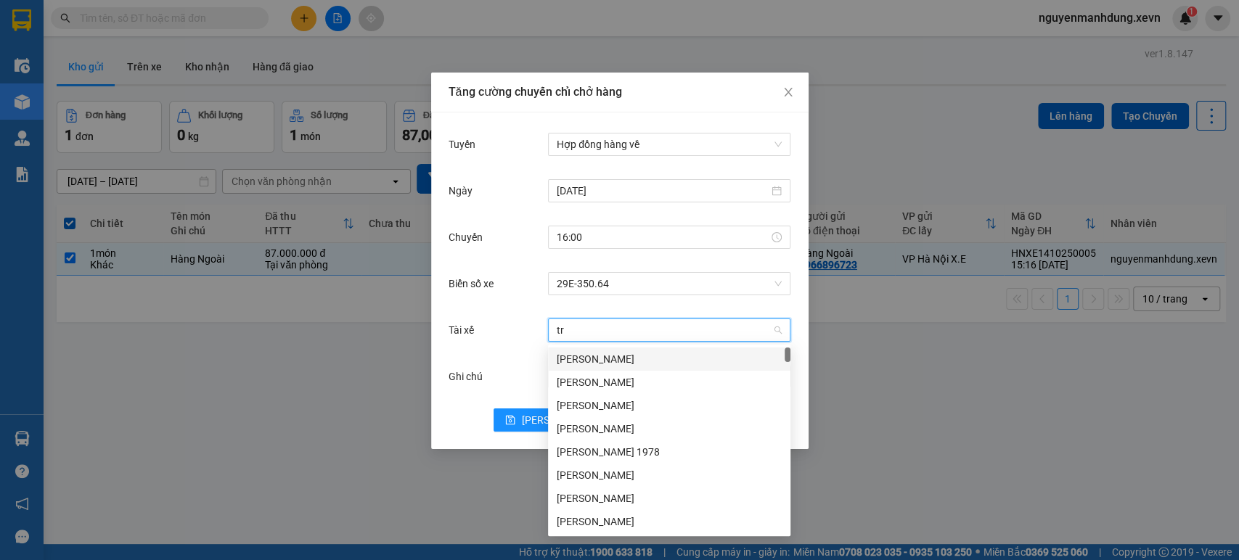
type input "t"
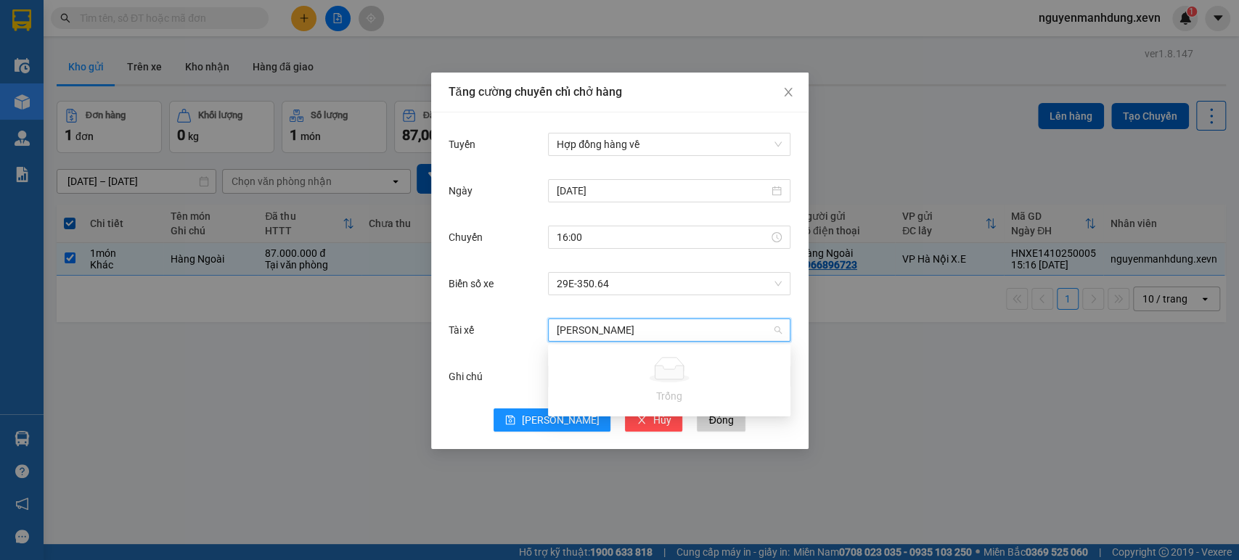
type input "[PERSON_NAME]"
click at [772, 285] on span "29E-350.64" at bounding box center [669, 284] width 225 height 22
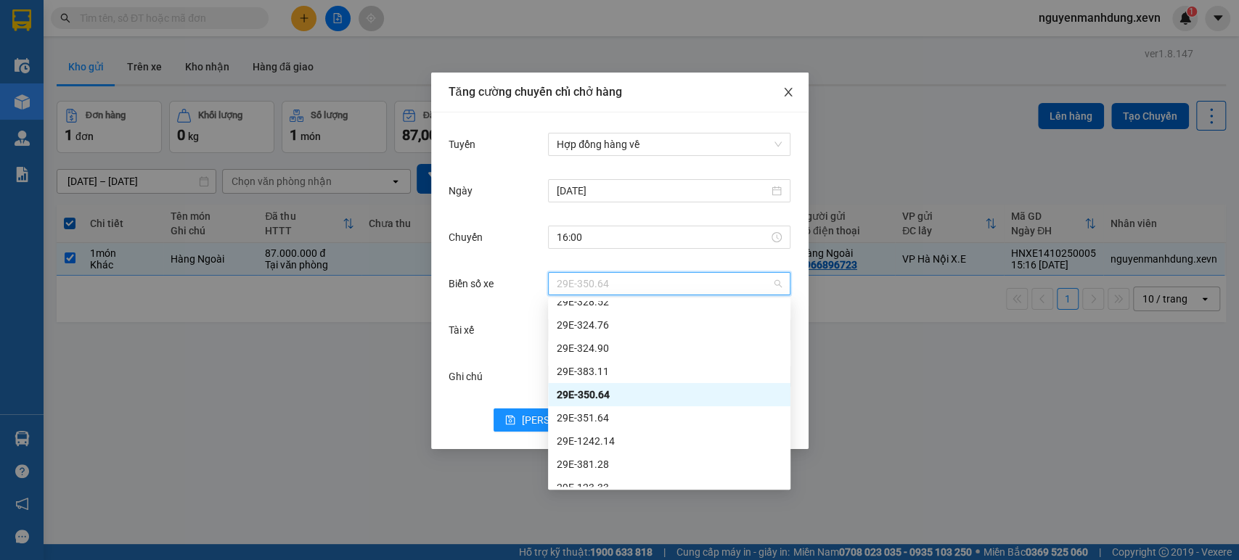
click at [787, 94] on icon "close" at bounding box center [788, 92] width 12 height 12
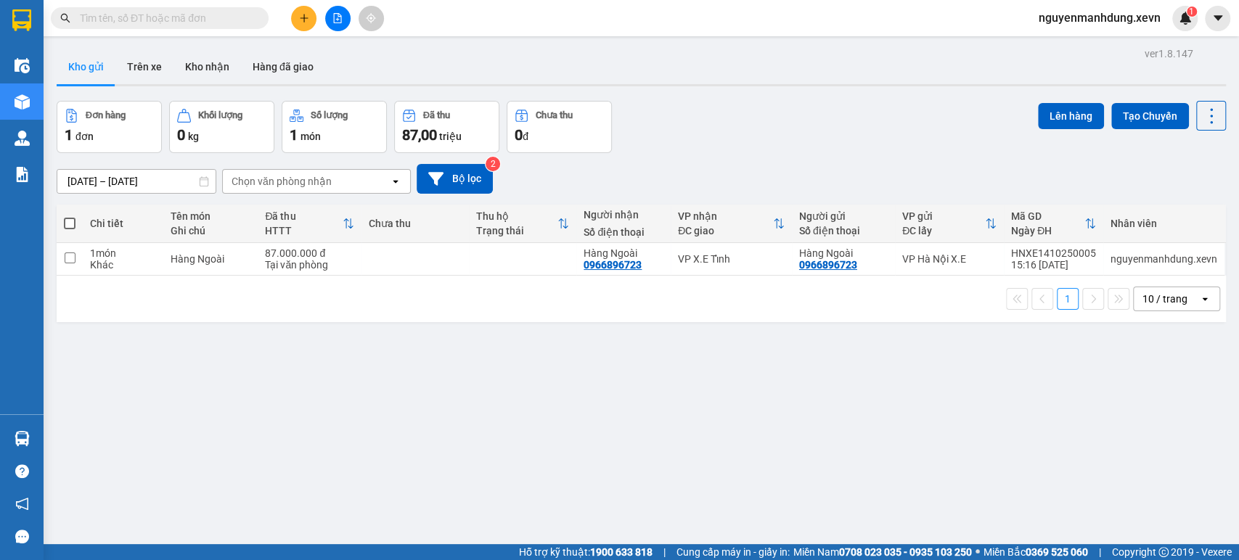
click at [73, 218] on span at bounding box center [70, 224] width 12 height 12
click at [70, 216] on input "checkbox" at bounding box center [70, 216] width 0 height 0
checkbox input "true"
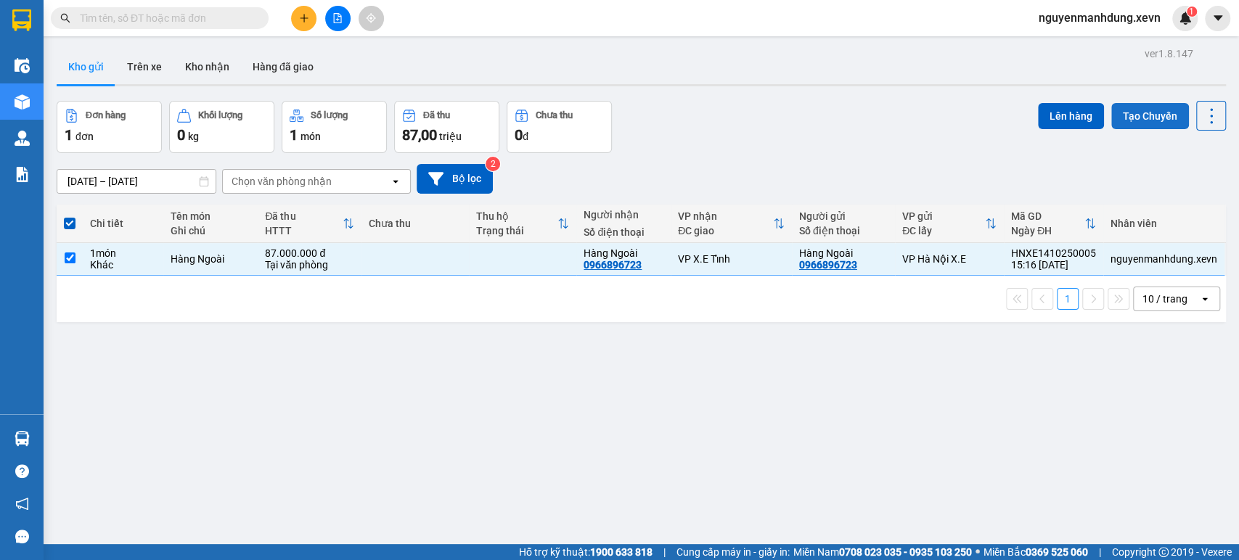
click at [1131, 115] on button "Tạo Chuyến" at bounding box center [1150, 116] width 78 height 26
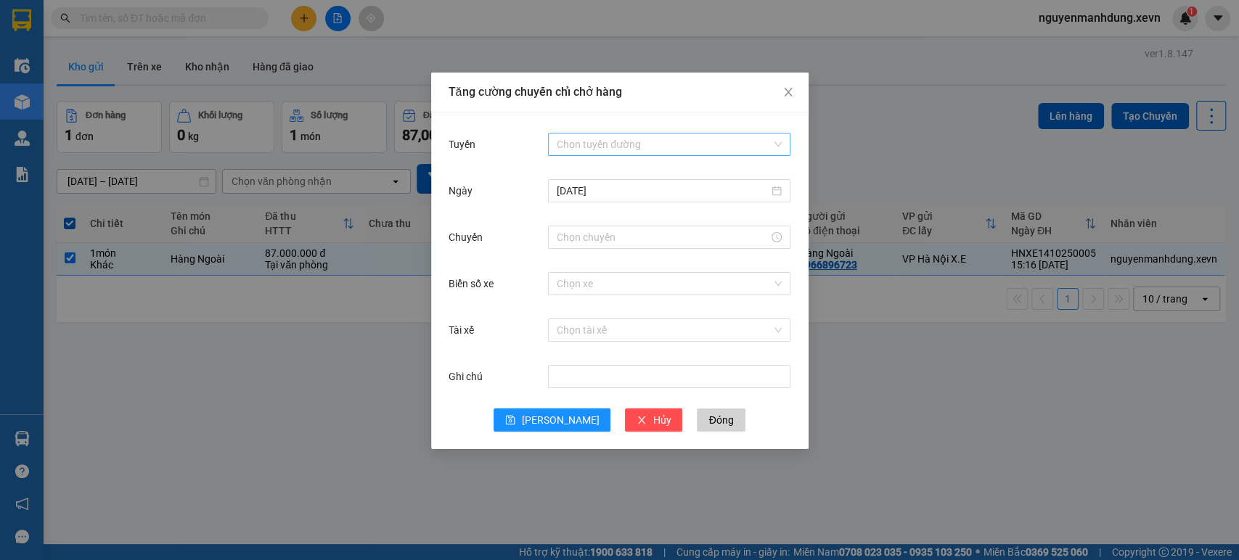
click at [780, 144] on div "Chọn tuyến đường" at bounding box center [669, 144] width 242 height 23
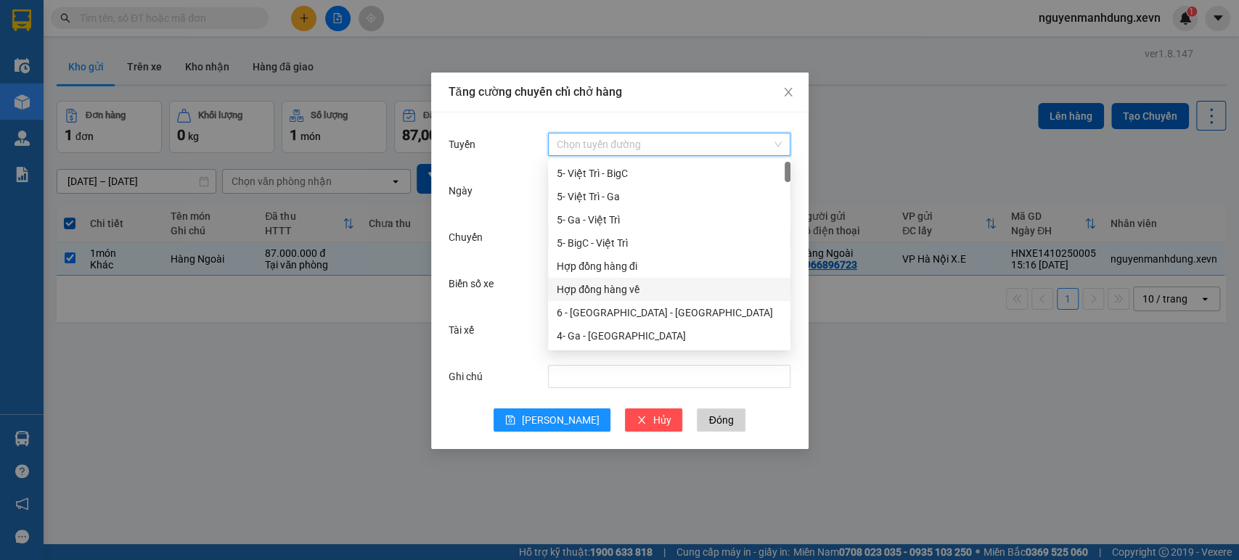
click at [628, 284] on div "Hợp đồng hàng về" at bounding box center [669, 290] width 225 height 16
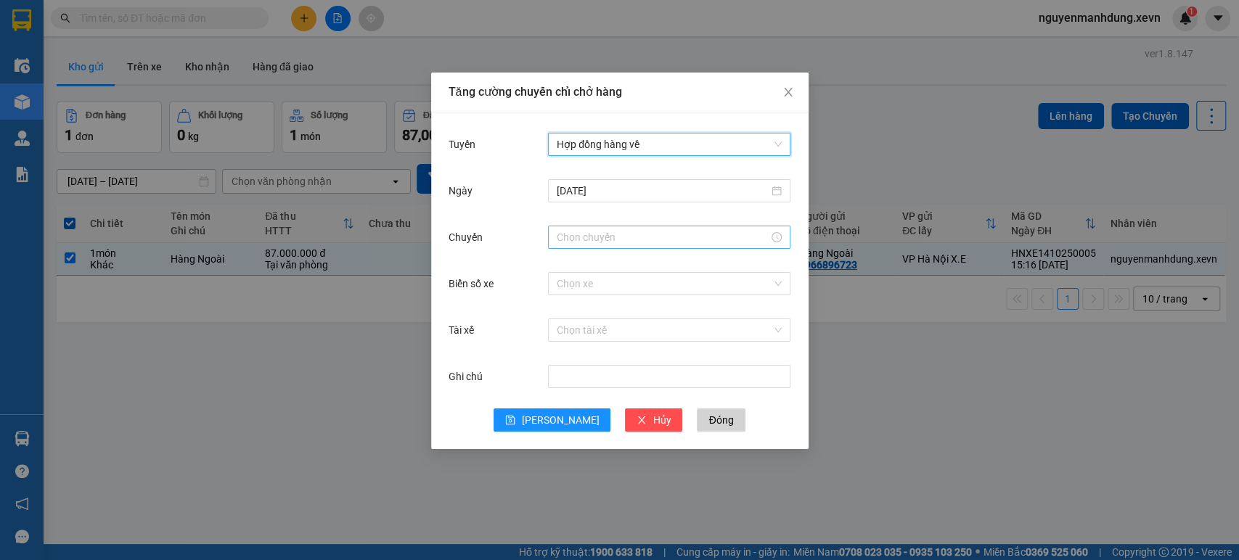
click at [779, 240] on div at bounding box center [669, 237] width 225 height 16
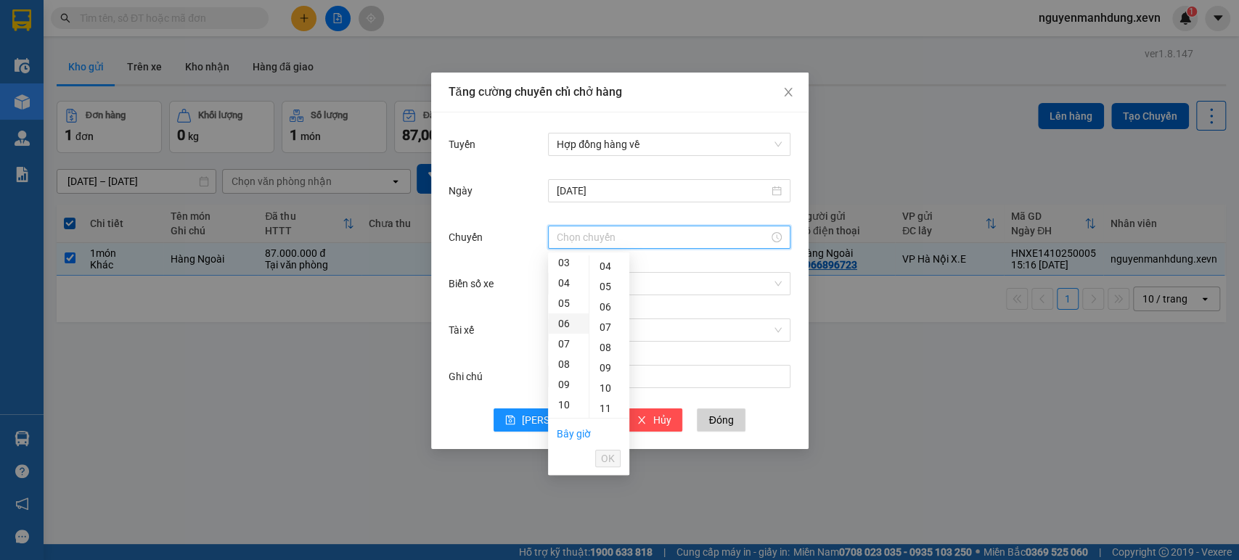
scroll to position [161, 0]
click at [557, 368] on div "13" at bounding box center [568, 368] width 41 height 20
click at [565, 300] on div "15" at bounding box center [568, 306] width 41 height 20
type input "15:00"
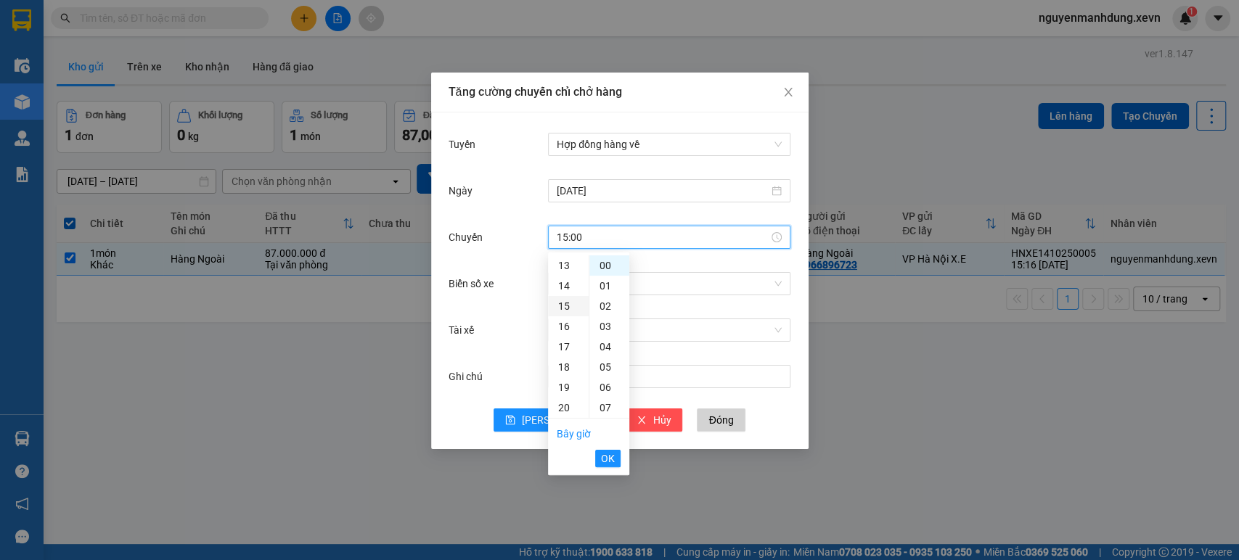
scroll to position [305, 0]
click at [604, 456] on span "OK" at bounding box center [608, 459] width 14 height 16
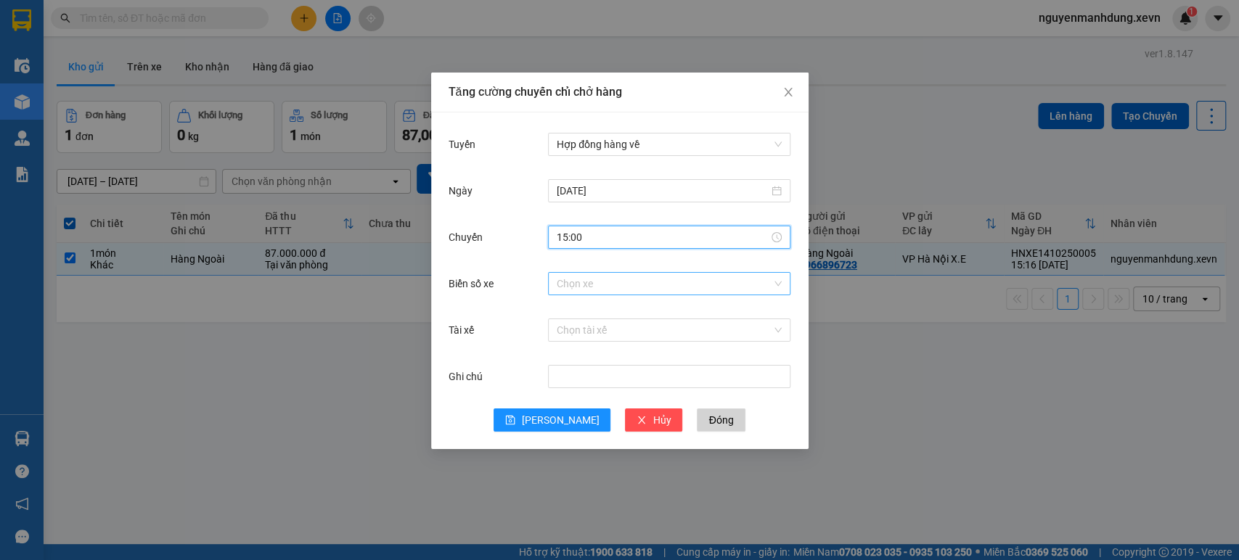
click at [591, 287] on input "Biển số xe" at bounding box center [664, 284] width 215 height 22
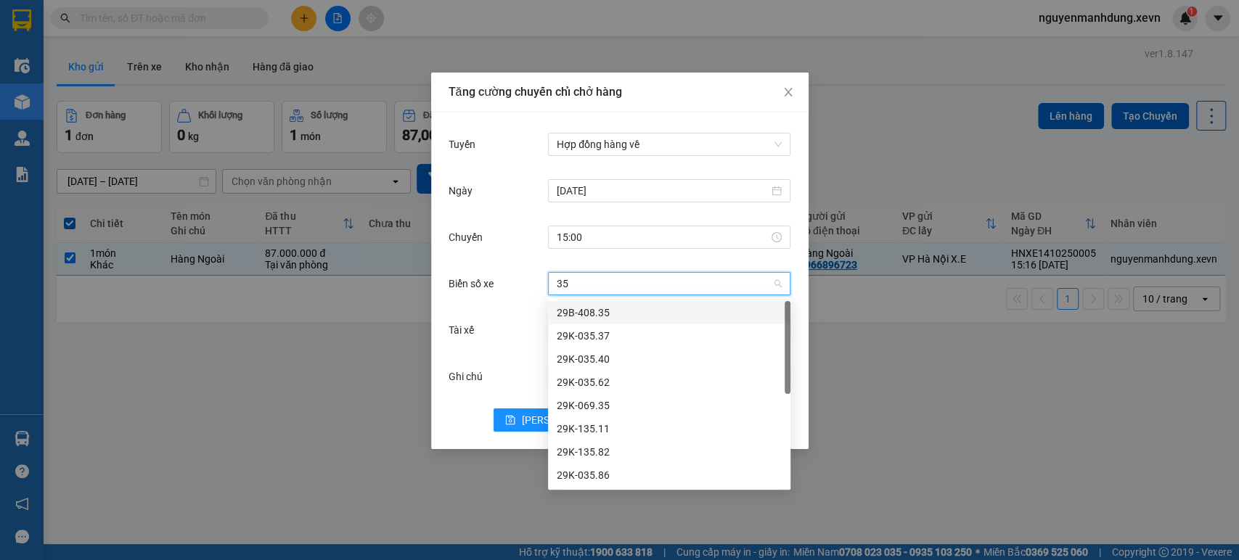
type input "350"
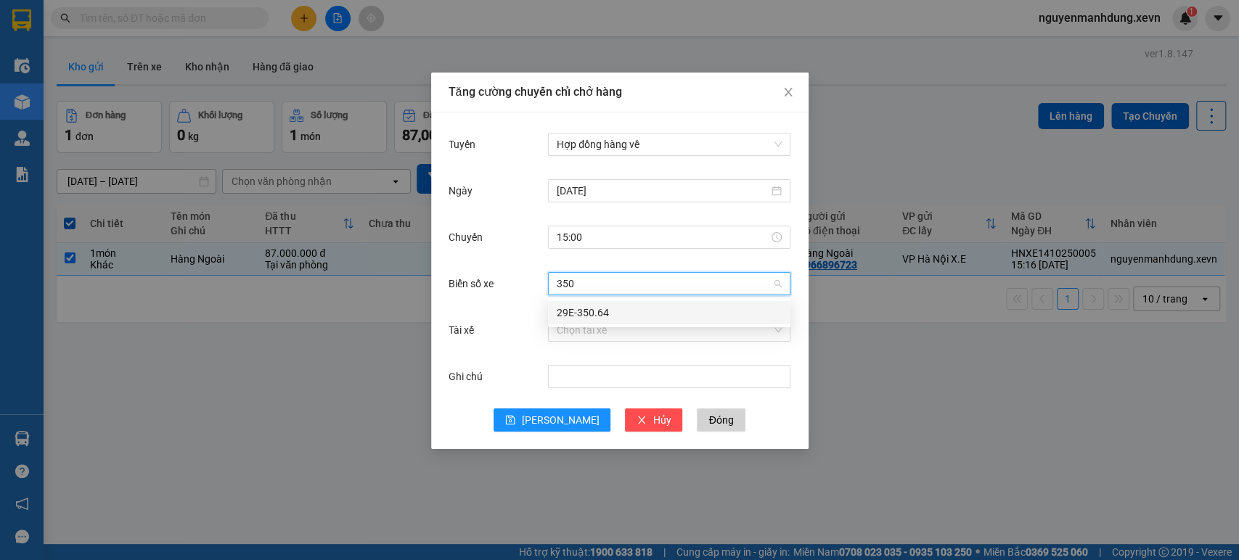
click at [604, 314] on div "29E-350.64" at bounding box center [669, 313] width 225 height 16
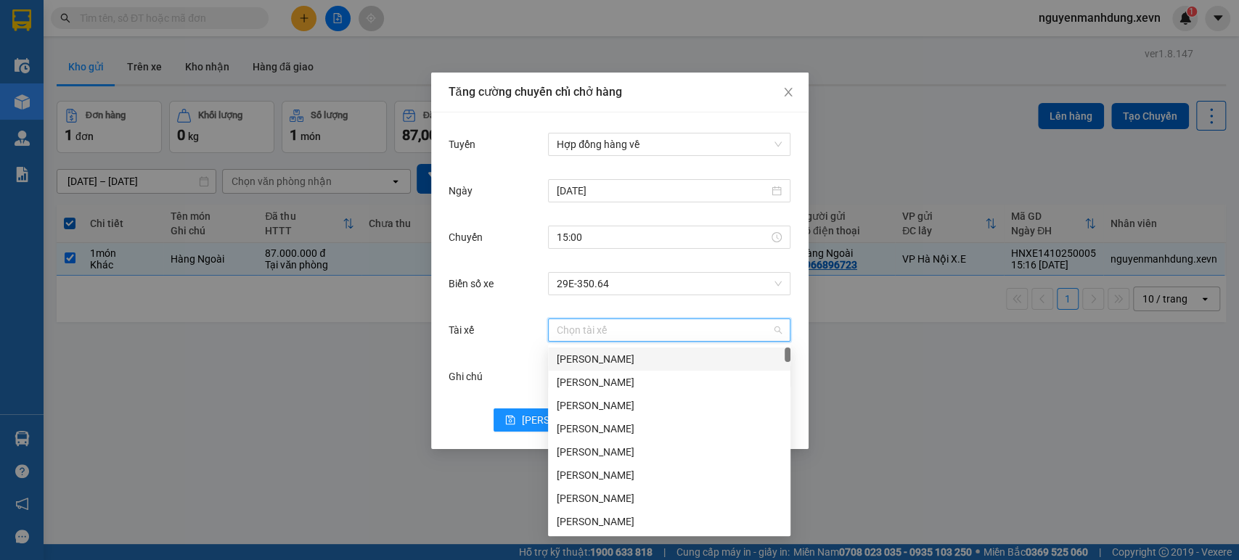
click at [586, 331] on input "Tài xế" at bounding box center [664, 330] width 215 height 22
type input "t"
type input "H"
type input "h"
type input "trung"
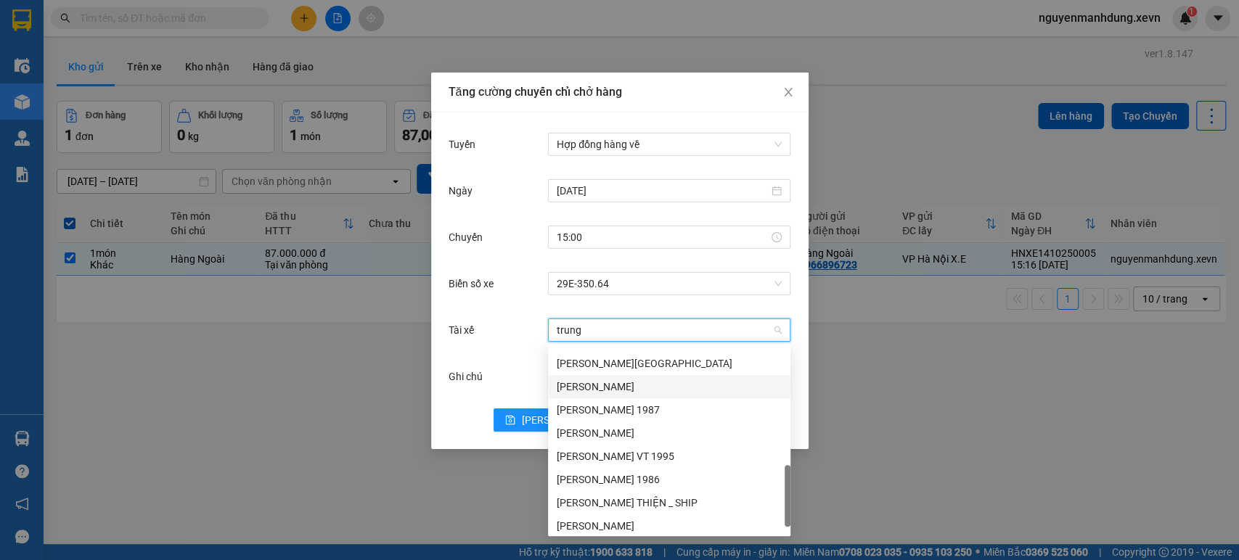
scroll to position [511, 0]
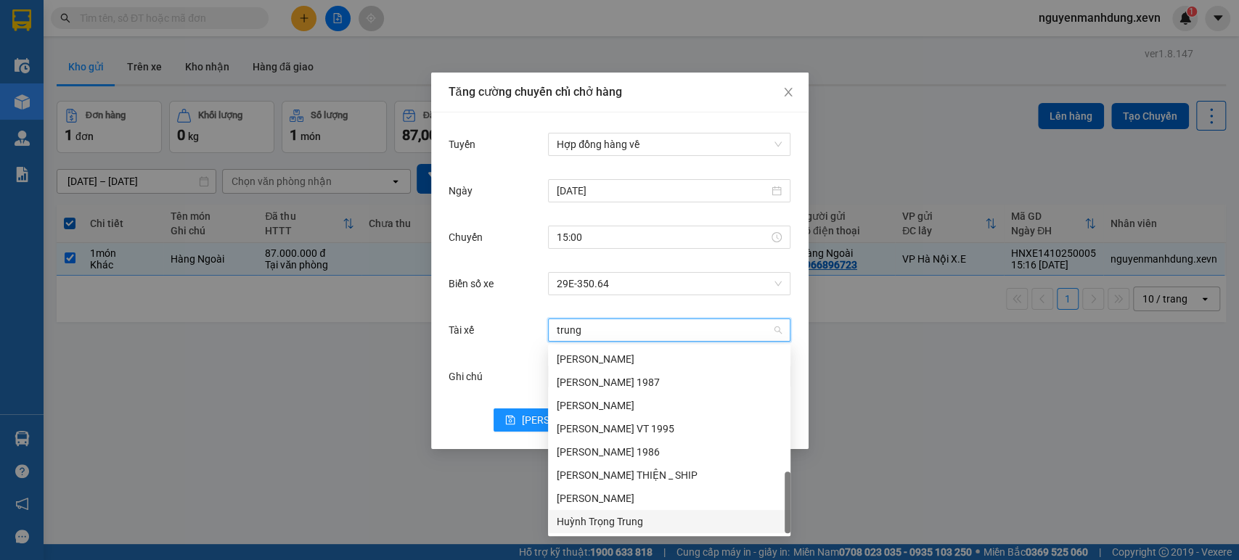
click at [621, 521] on div "Huỳnh Trọng Trung" at bounding box center [669, 522] width 225 height 16
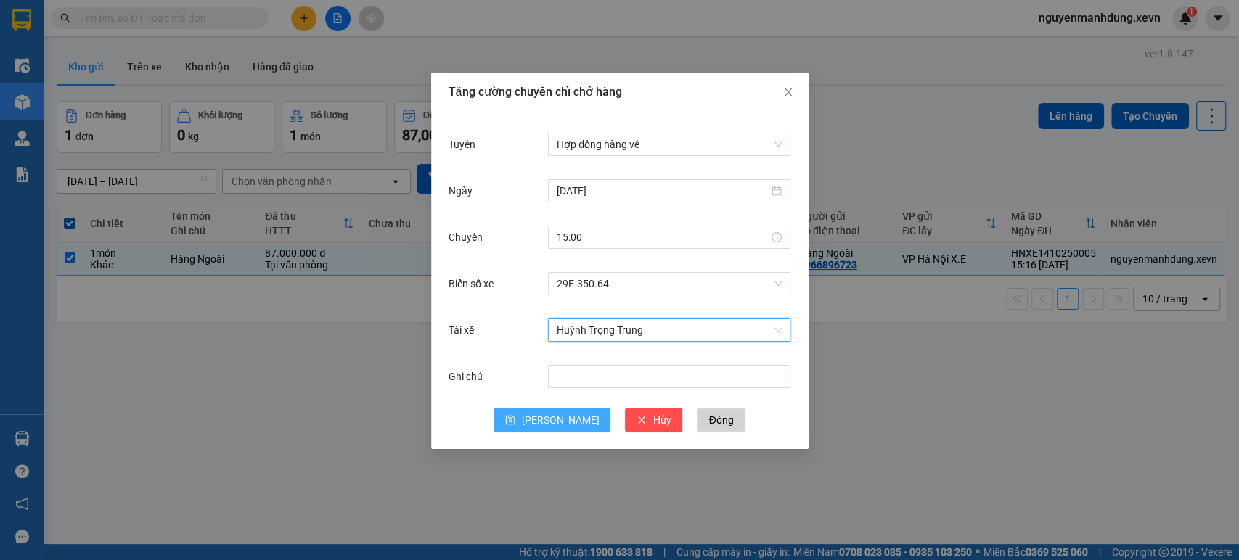
click at [557, 422] on span "[PERSON_NAME]" at bounding box center [560, 420] width 78 height 16
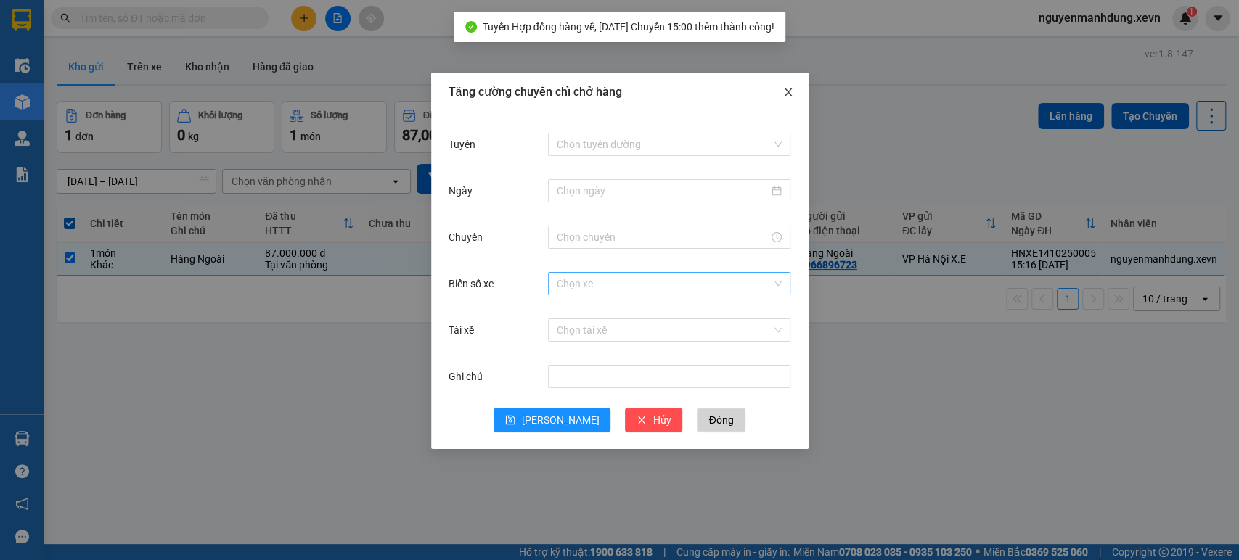
click at [789, 96] on icon "close" at bounding box center [788, 92] width 12 height 12
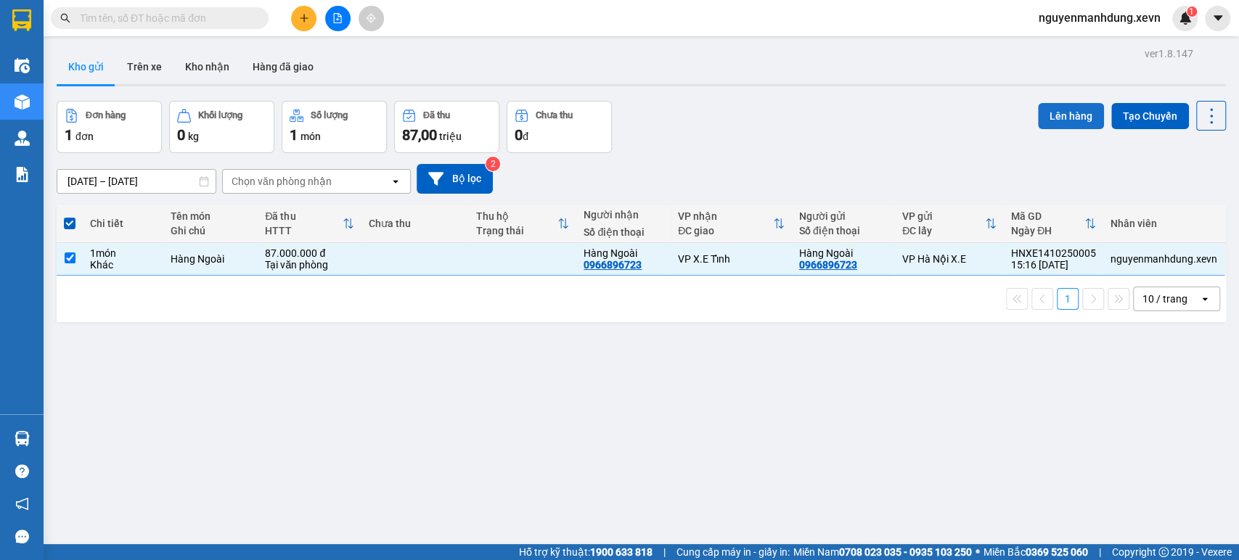
click at [1045, 117] on button "Lên hàng" at bounding box center [1071, 116] width 66 height 26
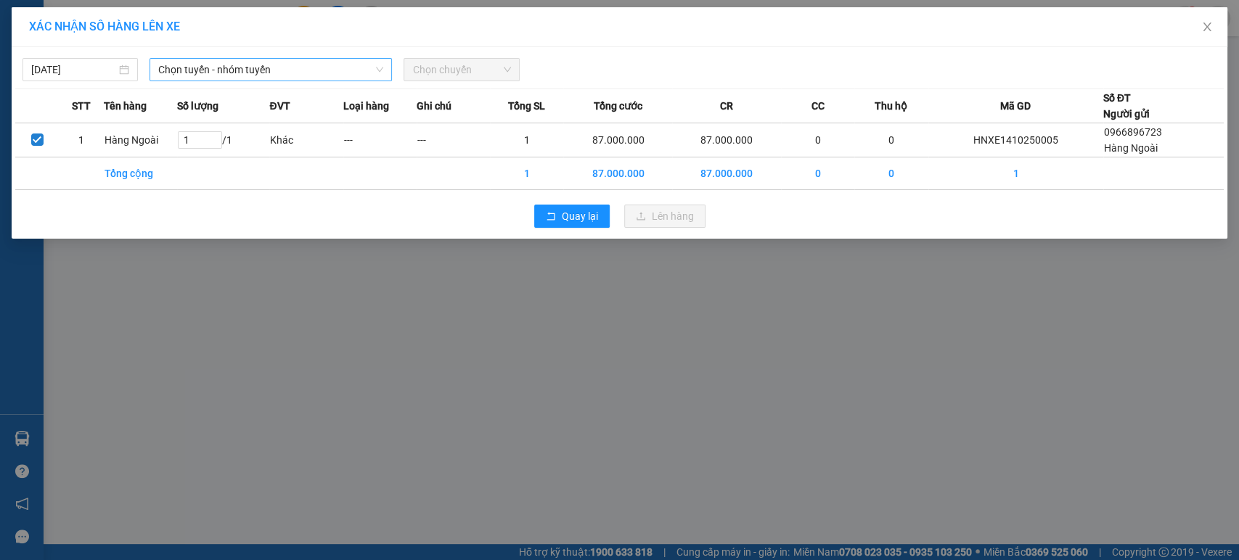
click at [334, 71] on span "Chọn tuyến - nhóm tuyến" at bounding box center [270, 70] width 225 height 22
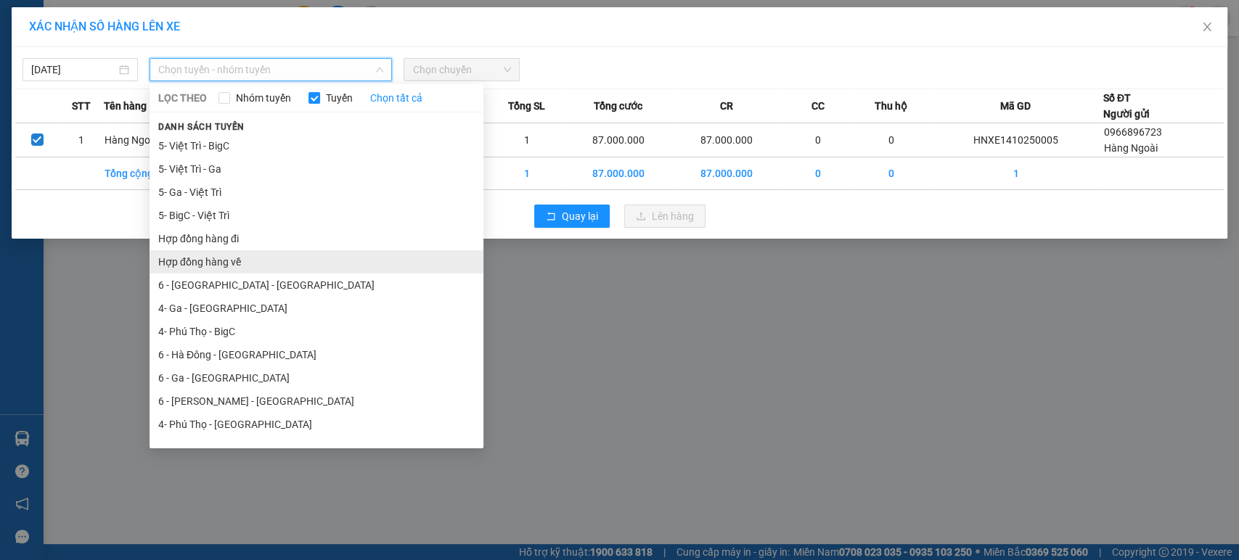
click at [232, 264] on li "Hợp đồng hàng về" at bounding box center [316, 261] width 334 height 23
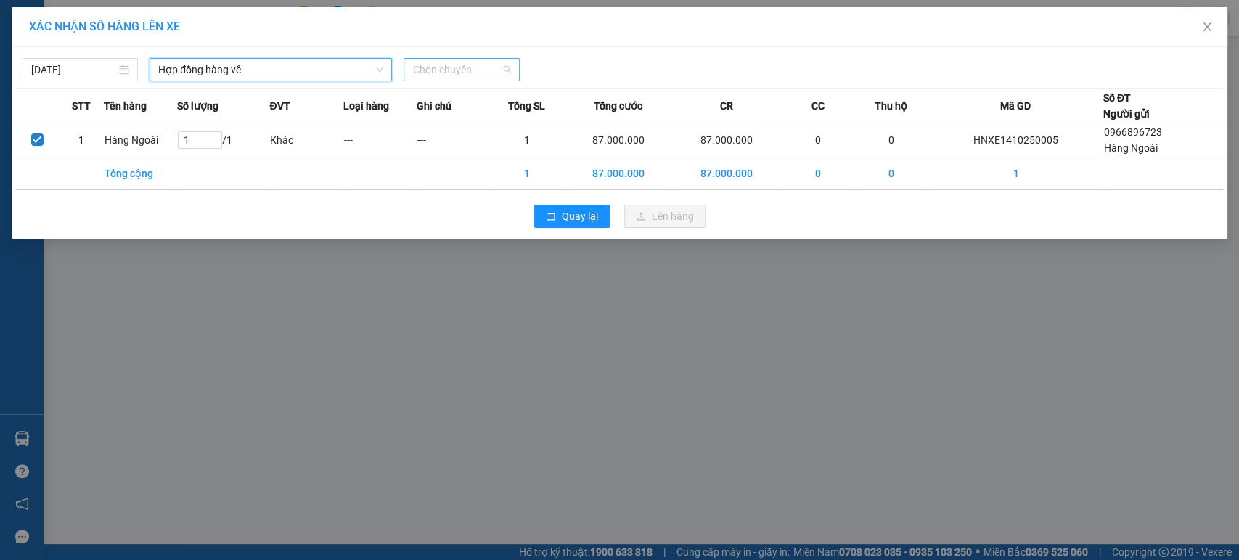
click at [499, 73] on span "Chọn chuyến" at bounding box center [461, 70] width 98 height 22
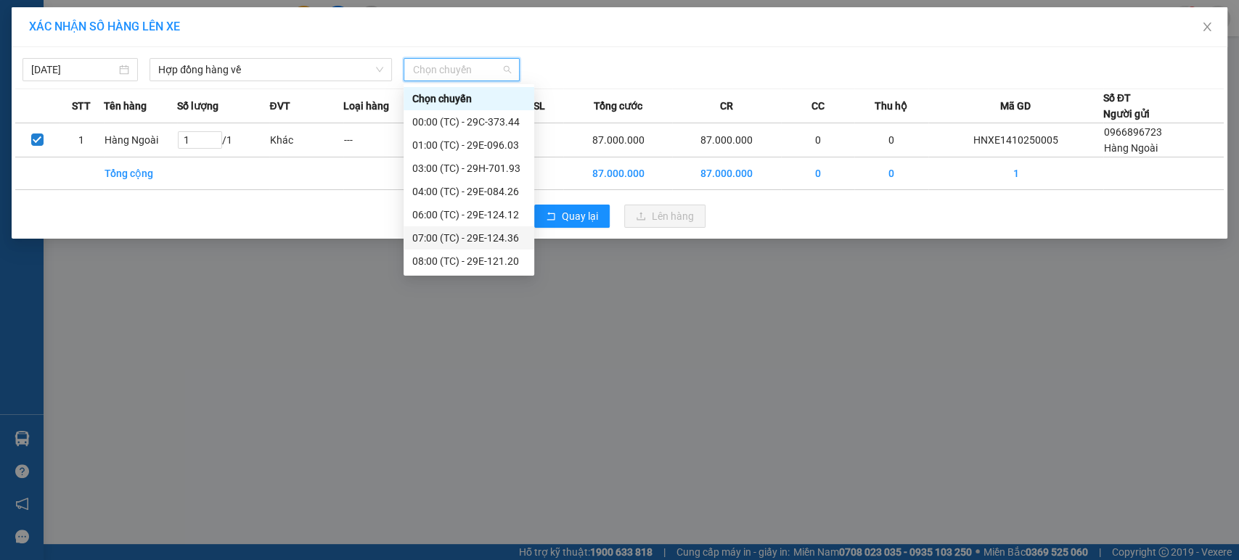
scroll to position [46, 0]
click at [491, 258] on div "15:00 (TC) - 29E-350.64" at bounding box center [468, 261] width 113 height 16
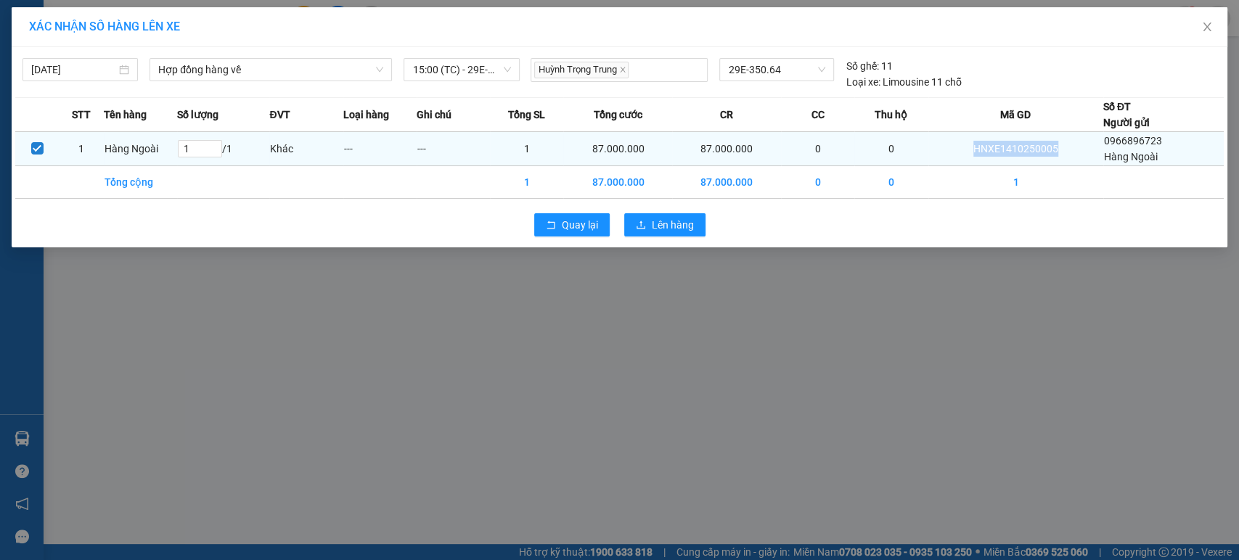
drag, startPoint x: 1006, startPoint y: 147, endPoint x: 975, endPoint y: 149, distance: 31.3
click at [975, 149] on td "HNXE1410250005" at bounding box center [1015, 149] width 175 height 34
copy td "HNXE1410250005"
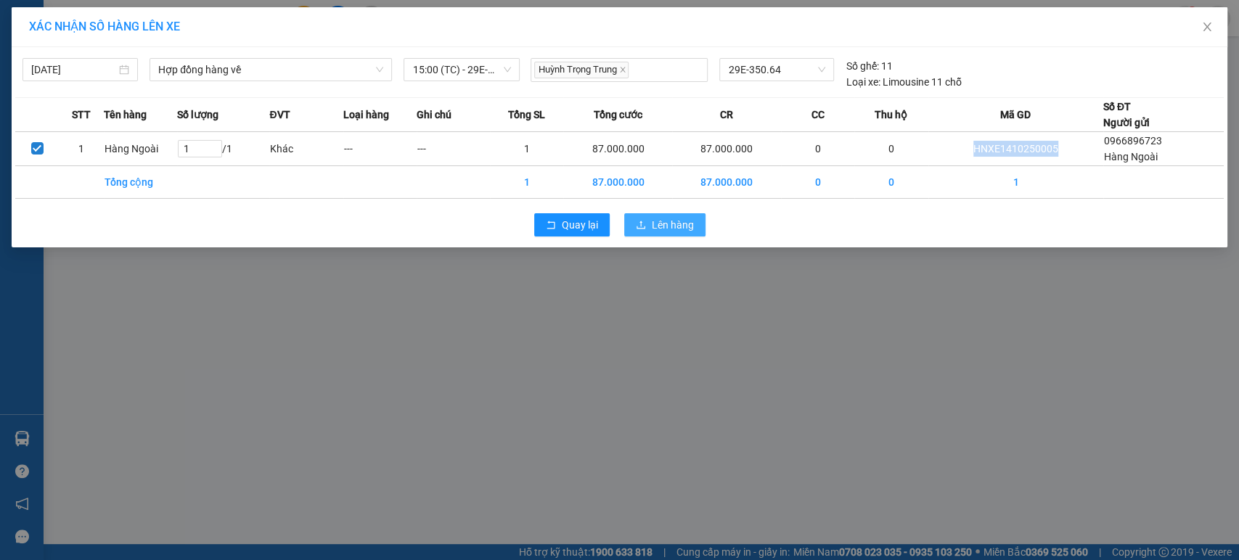
click at [672, 231] on span "Lên hàng" at bounding box center [673, 225] width 42 height 16
